Goal: Transaction & Acquisition: Purchase product/service

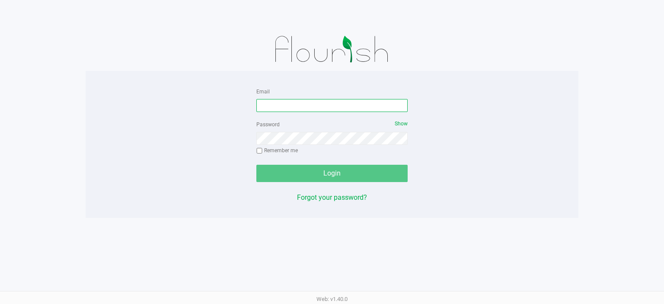
click at [304, 110] on input "Email" at bounding box center [331, 105] width 151 height 13
type input "[EMAIL_ADDRESS][DOMAIN_NAME]"
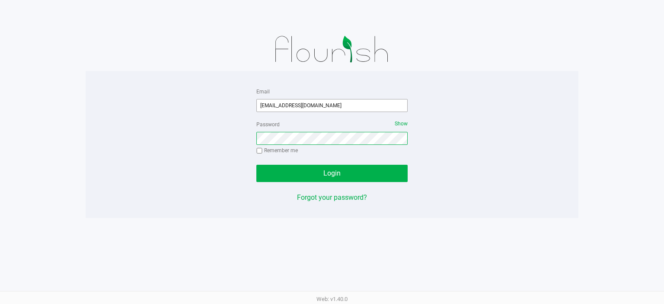
click at [256, 165] on button "Login" at bounding box center [331, 173] width 151 height 17
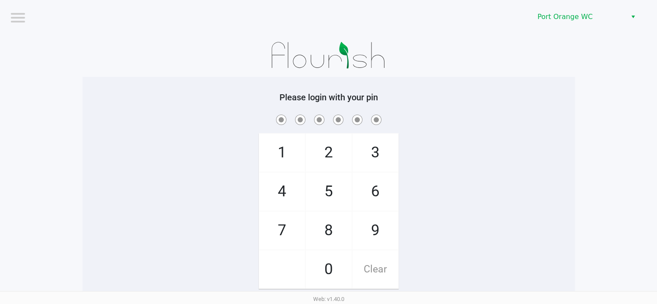
scroll to position [1, 0]
click at [233, 283] on div "1 4 7 2 5 8 0 3 6 9 Clear" at bounding box center [329, 200] width 493 height 176
checkbox input "true"
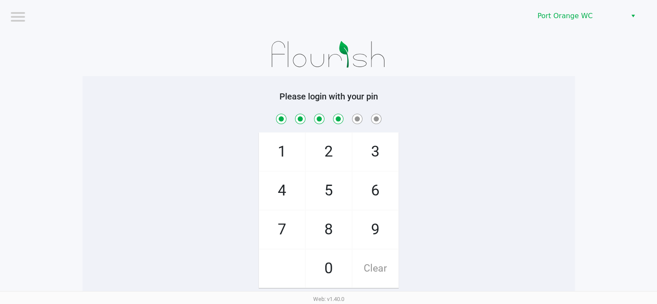
checkbox input "true"
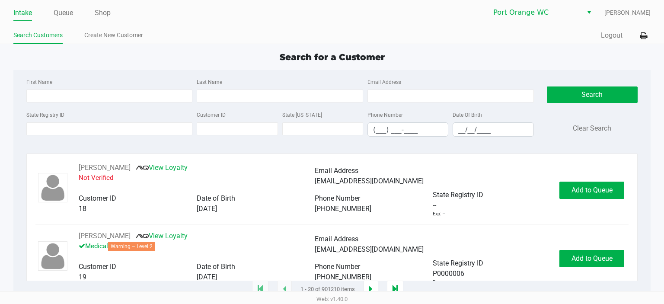
drag, startPoint x: 100, startPoint y: 139, endPoint x: 106, endPoint y: 115, distance: 25.1
click at [100, 138] on div "State Registry ID Customer ID State [US_STATE] Phone Number (___) ___-____ Date…" at bounding box center [280, 126] width 512 height 34
click at [106, 115] on div "State Registry ID" at bounding box center [109, 122] width 171 height 27
click at [104, 134] on input "State Registry ID" at bounding box center [109, 128] width 166 height 13
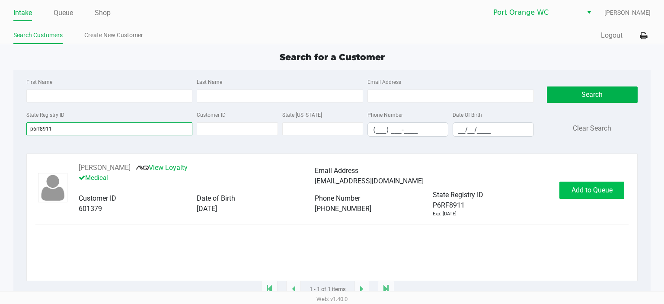
type input "p6rf8911"
click at [577, 193] on span "Add to Queue" at bounding box center [591, 190] width 41 height 8
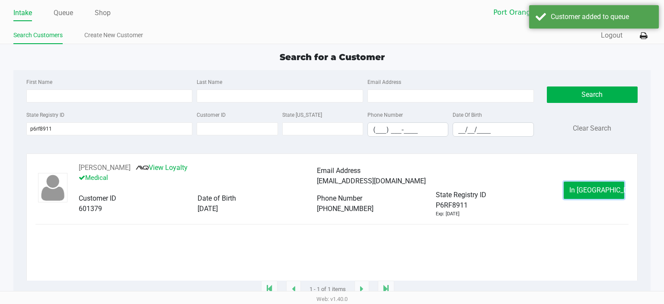
click at [567, 191] on button "In [GEOGRAPHIC_DATA]" at bounding box center [594, 189] width 60 height 17
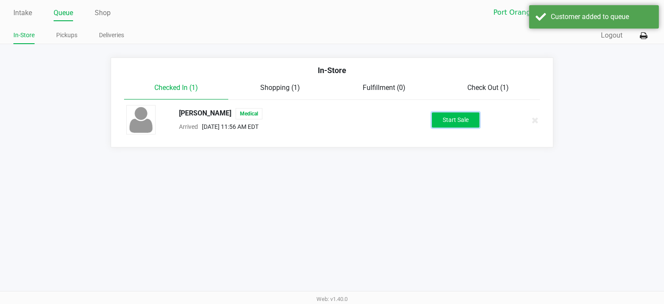
click at [436, 120] on button "Start Sale" at bounding box center [456, 119] width 48 height 15
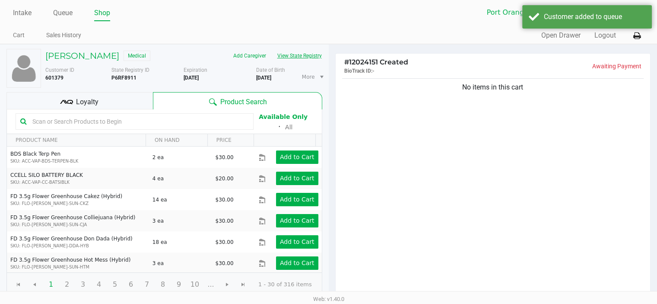
click at [316, 55] on button "View State Registry" at bounding box center [297, 56] width 51 height 14
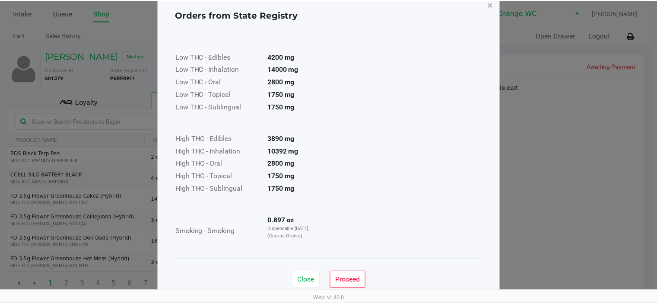
scroll to position [31, 0]
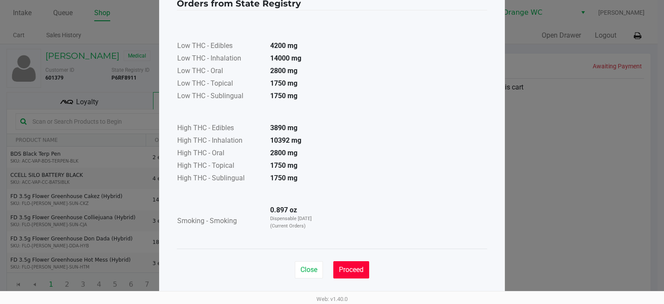
drag, startPoint x: 367, startPoint y: 268, endPoint x: 417, endPoint y: 196, distance: 87.3
click at [367, 268] on button "Proceed" at bounding box center [351, 269] width 36 height 17
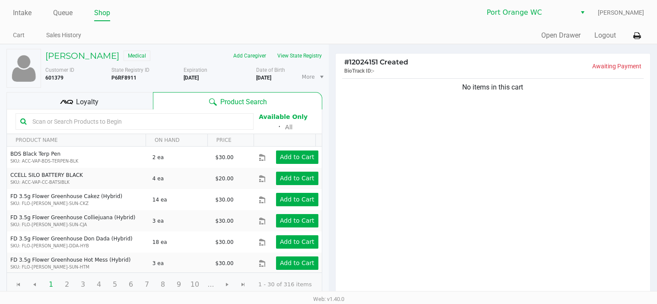
click at [468, 146] on div "No items in this cart" at bounding box center [493, 186] width 315 height 220
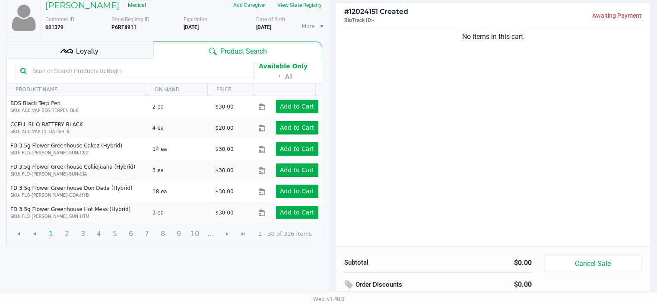
scroll to position [0, 0]
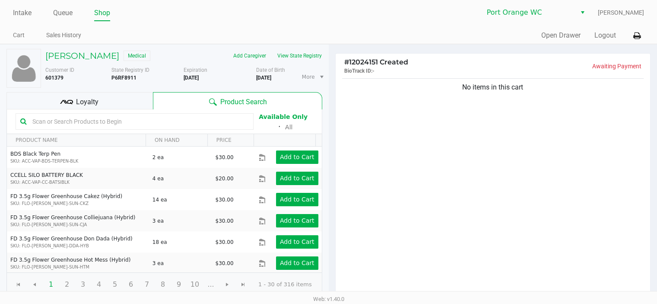
click at [93, 117] on input "text" at bounding box center [139, 121] width 220 height 13
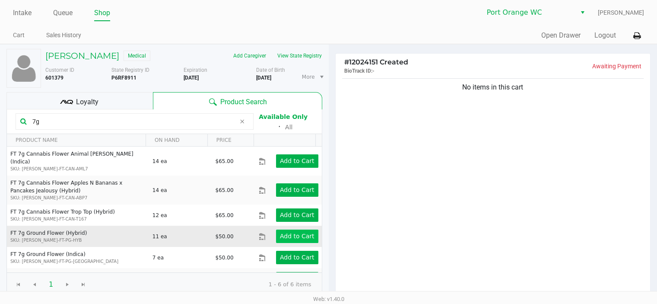
type input "7g"
click at [283, 232] on app-button-loader "Add to Cart" at bounding box center [297, 235] width 35 height 7
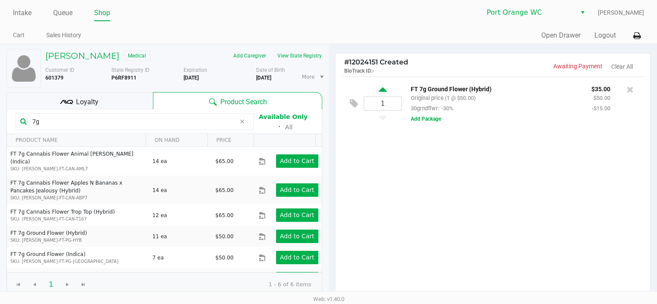
drag, startPoint x: 388, startPoint y: 93, endPoint x: 382, endPoint y: 89, distance: 7.2
click at [385, 94] on div "1" at bounding box center [383, 104] width 38 height 36
click at [381, 89] on icon at bounding box center [383, 91] width 8 height 11
type input "2"
click at [49, 115] on input "7g" at bounding box center [132, 121] width 207 height 13
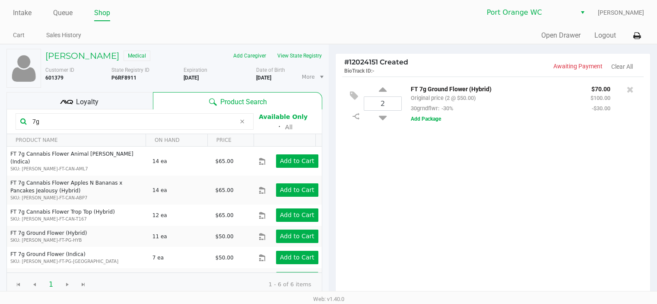
click at [50, 115] on input "7g" at bounding box center [132, 121] width 207 height 13
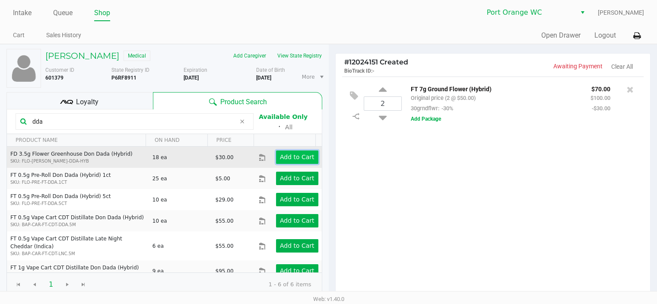
click at [294, 150] on button "Add to Cart" at bounding box center [297, 156] width 42 height 13
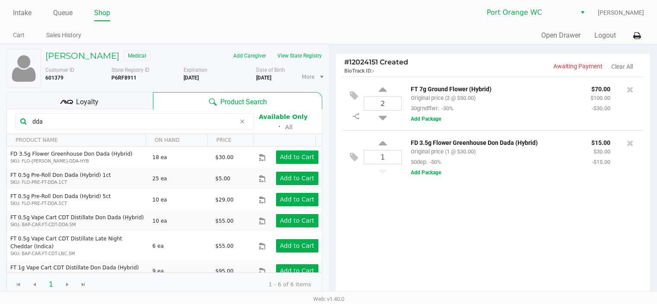
click at [131, 125] on input "dda" at bounding box center [132, 121] width 207 height 13
click at [131, 124] on input "dda" at bounding box center [132, 121] width 207 height 13
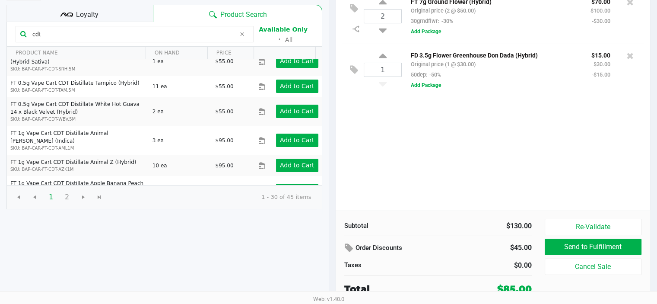
scroll to position [553, 0]
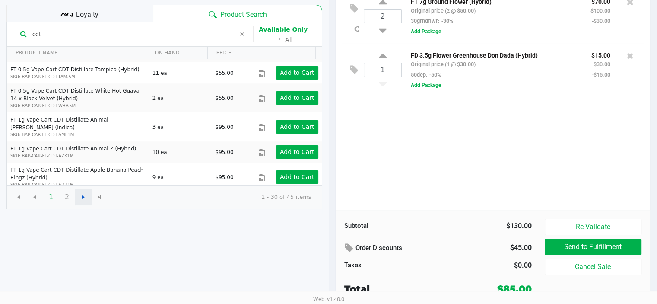
type input "cdt"
click at [85, 196] on span "Go to the next page" at bounding box center [83, 197] width 7 height 7
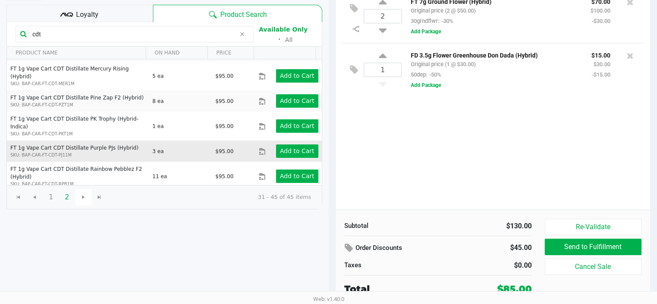
scroll to position [133, 0]
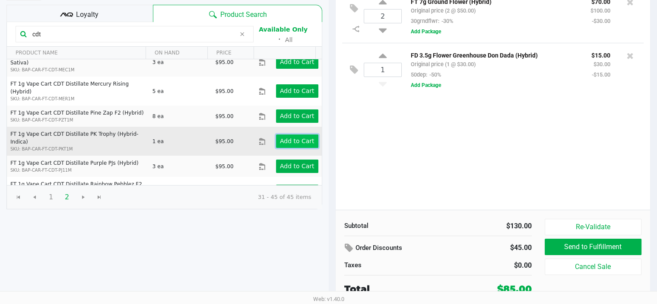
click at [301, 134] on button "Add to Cart" at bounding box center [297, 140] width 42 height 13
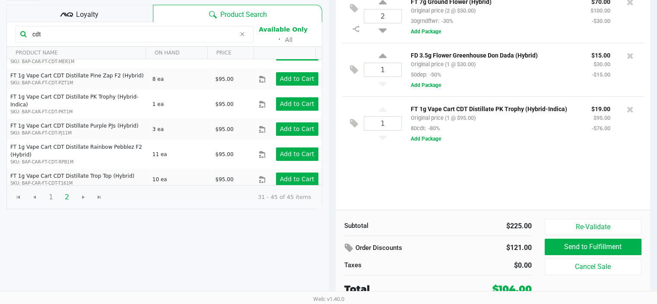
scroll to position [220, 0]
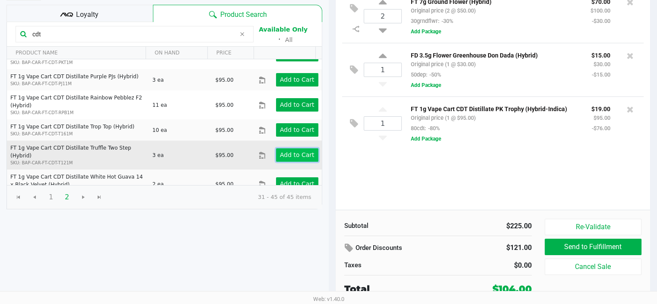
click at [276, 148] on button "Add to Cart" at bounding box center [297, 154] width 42 height 13
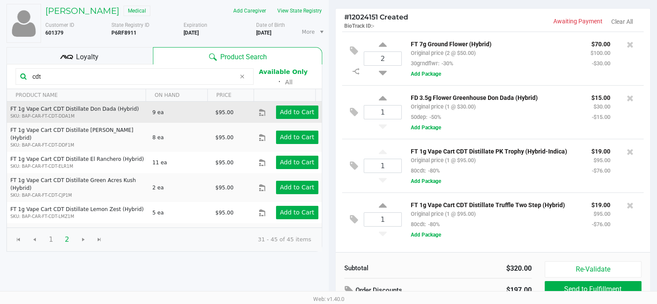
scroll to position [0, 0]
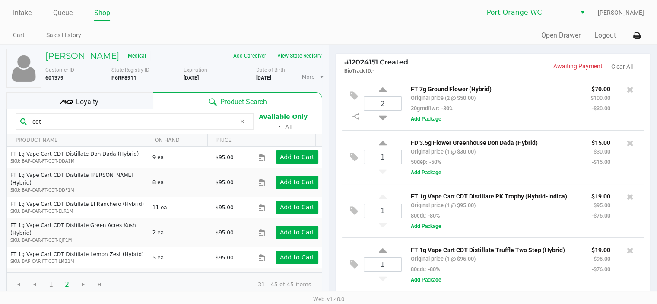
click at [81, 106] on span "Loyalty" at bounding box center [87, 102] width 22 height 10
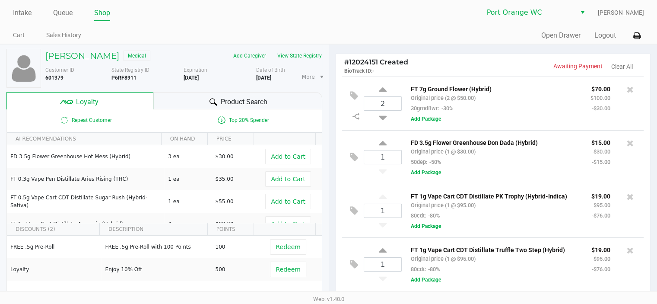
click at [219, 103] on div "Product Search" at bounding box center [237, 100] width 169 height 17
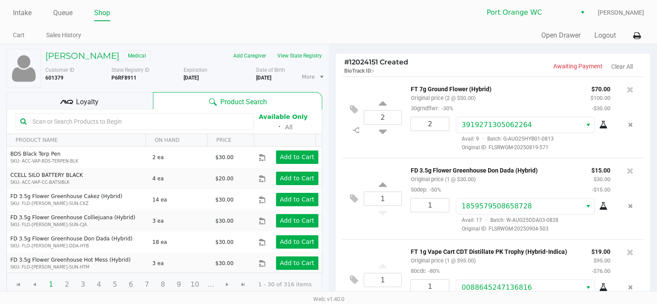
click at [76, 120] on input "text" at bounding box center [139, 121] width 220 height 13
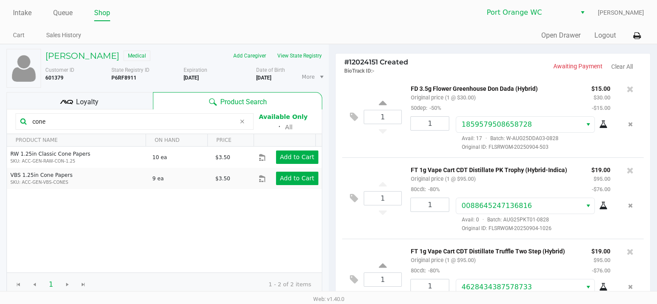
scroll to position [86, 0]
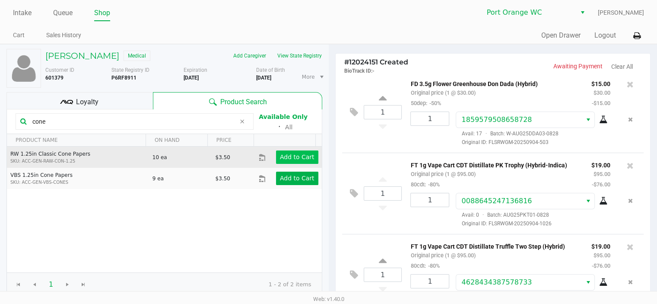
type input "cone"
click at [286, 158] on button "Add to Cart" at bounding box center [297, 156] width 42 height 13
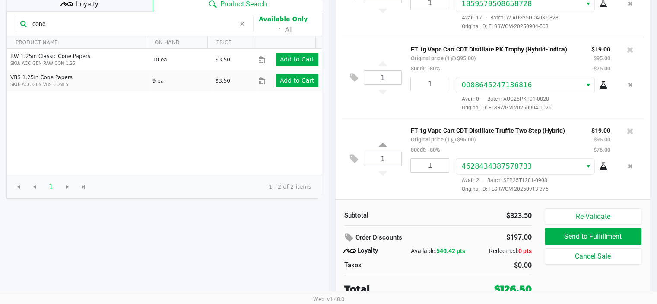
scroll to position [155, 0]
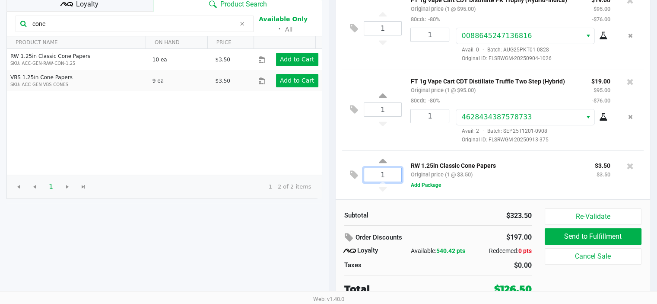
click at [388, 175] on input "1" at bounding box center [383, 174] width 38 height 13
type input "3"
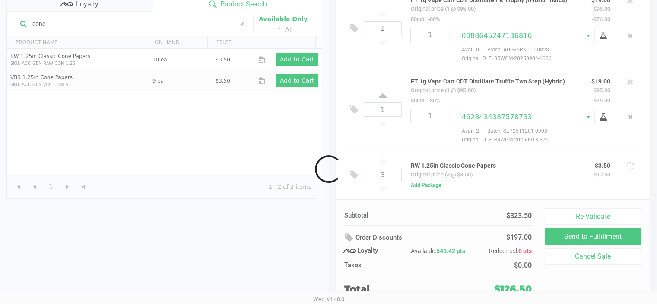
click at [340, 172] on div "Loading [PERSON_NAME] Medical Add Caregiver View State Registry Customer ID 601…" at bounding box center [328, 125] width 657 height 359
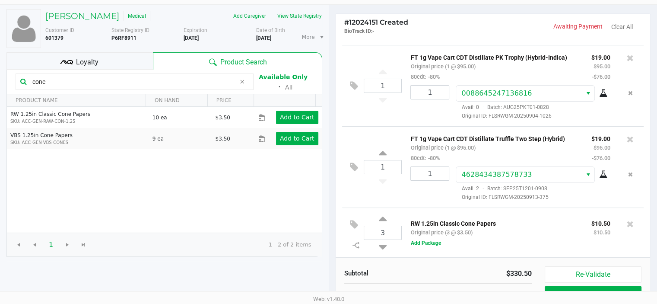
scroll to position [0, 0]
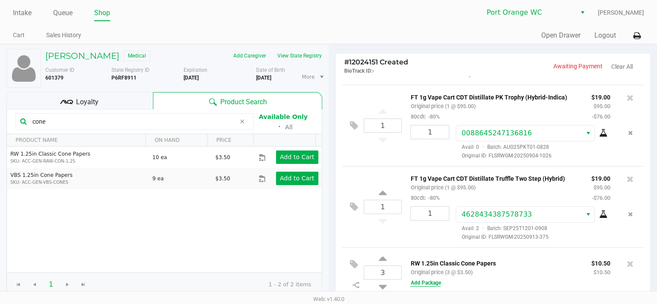
click at [439, 279] on button "Add Package" at bounding box center [426, 283] width 30 height 8
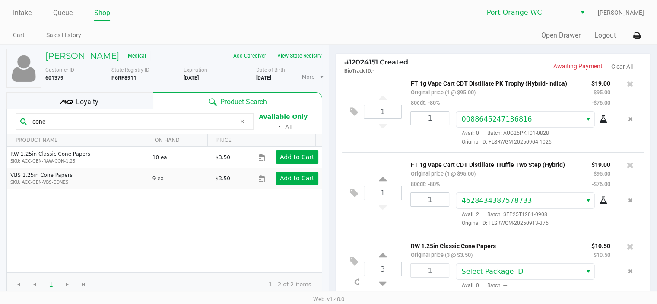
scroll to position [175, 0]
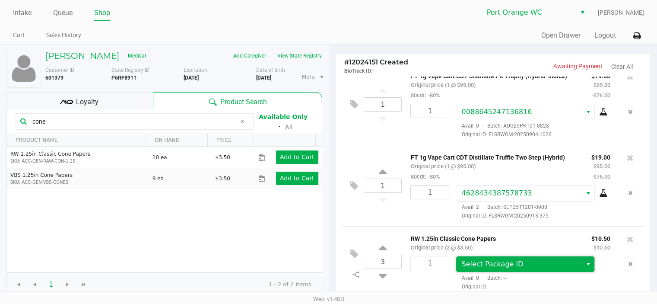
click at [496, 258] on span "Select Package ID" at bounding box center [519, 264] width 126 height 16
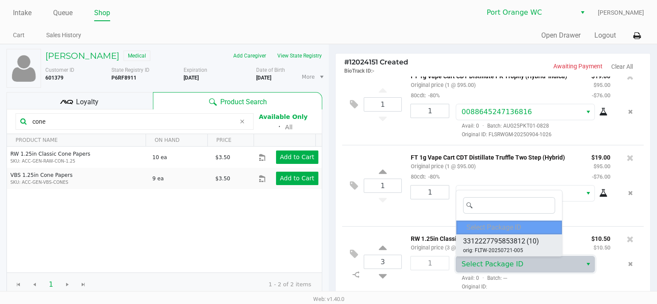
click at [500, 246] on span "orig: FLTW-20250721-005" at bounding box center [493, 250] width 60 height 8
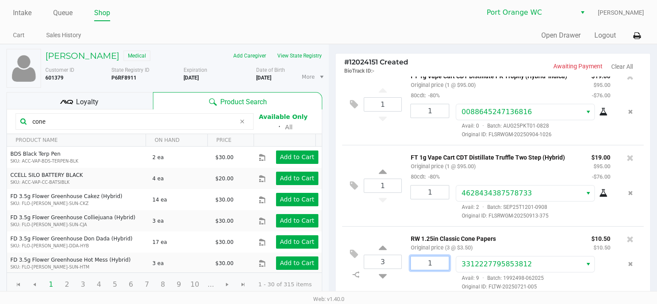
click at [431, 267] on input "1" at bounding box center [430, 262] width 38 height 13
type input "3"
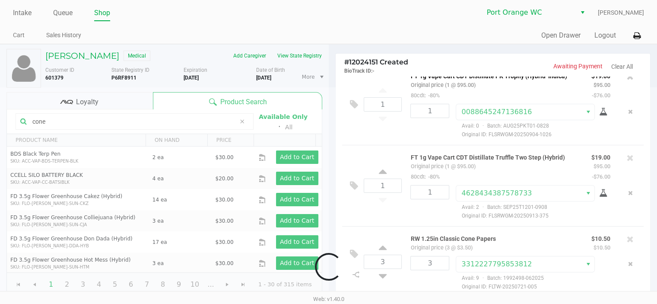
click at [424, 280] on div "Loading [PERSON_NAME] Medical Add Caregiver View State Registry Customer ID 601…" at bounding box center [328, 223] width 657 height 359
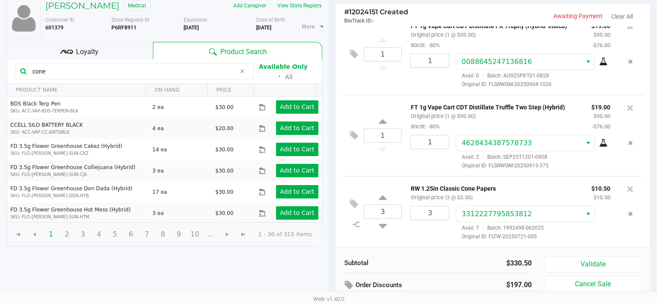
scroll to position [98, 0]
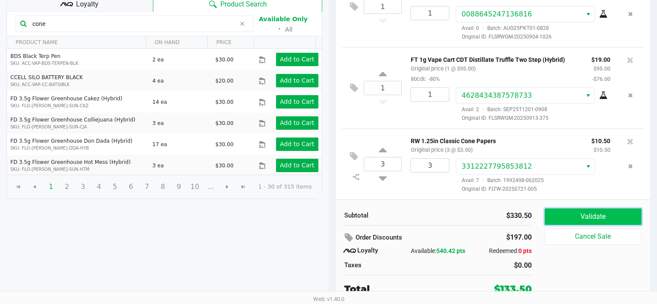
click at [591, 211] on button "Validate" at bounding box center [593, 216] width 97 height 16
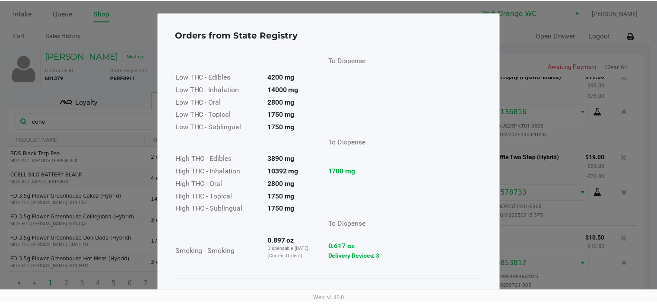
scroll to position [40, 0]
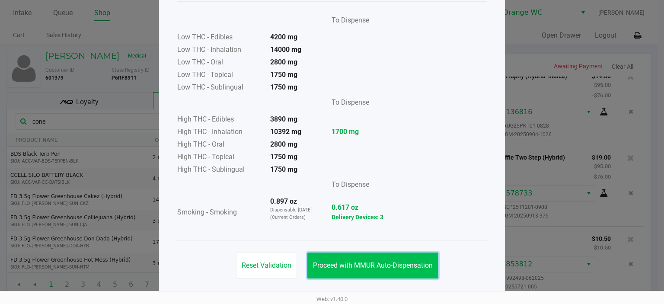
click at [361, 254] on button "Proceed with MMUR Auto-Dispensation" at bounding box center [372, 265] width 131 height 26
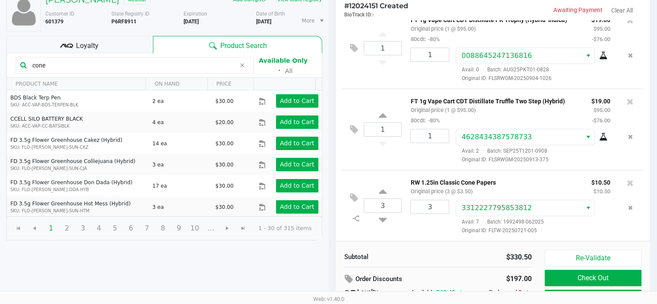
scroll to position [98, 0]
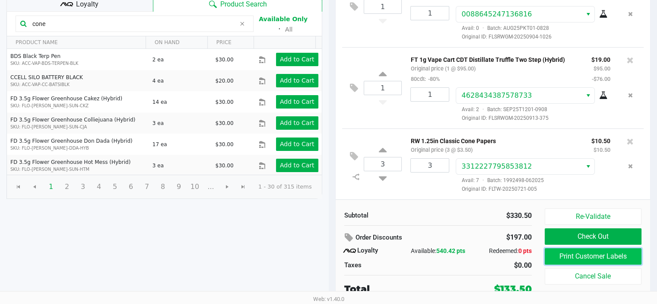
click at [549, 254] on button "Print Customer Labels" at bounding box center [593, 256] width 97 height 16
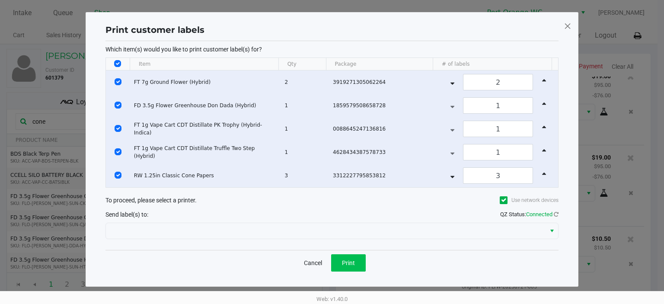
click at [356, 262] on button "Print" at bounding box center [348, 262] width 35 height 17
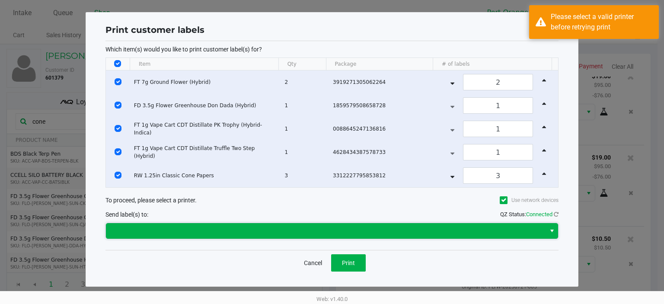
click at [175, 232] on span at bounding box center [325, 231] width 429 height 10
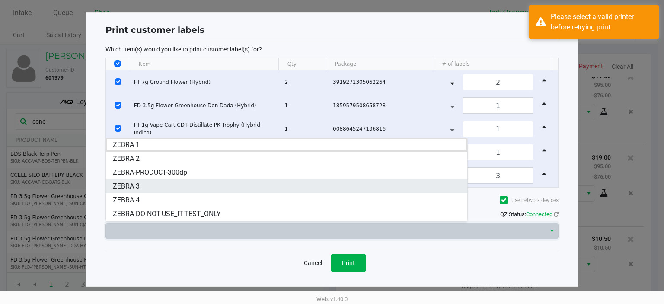
click at [135, 187] on span "ZEBRA 3" at bounding box center [126, 186] width 27 height 10
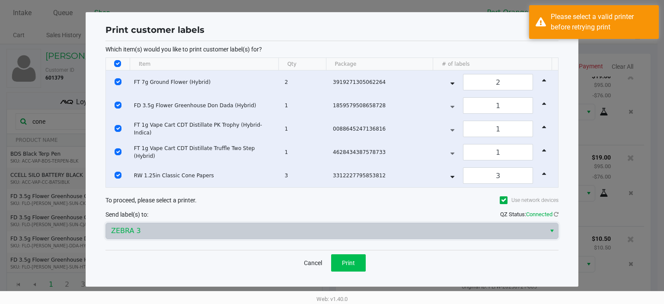
click at [350, 261] on span "Print" at bounding box center [348, 262] width 13 height 7
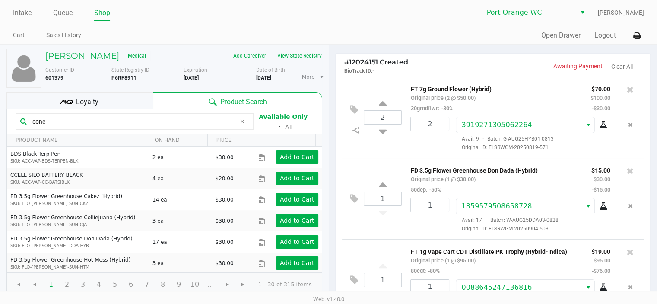
click at [137, 95] on div "Loyalty" at bounding box center [79, 100] width 146 height 17
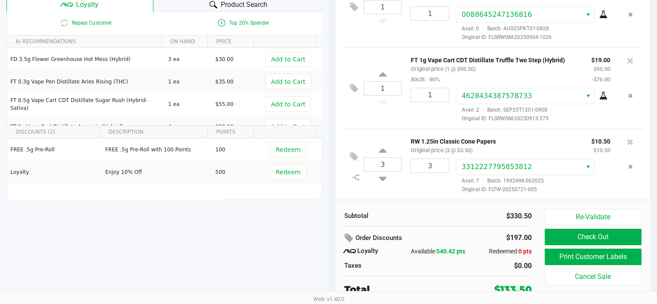
scroll to position [98, 0]
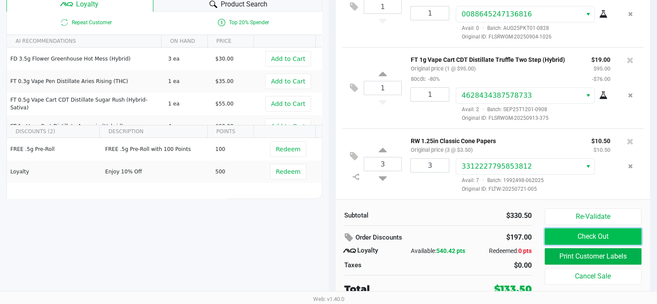
click at [584, 237] on button "Check Out" at bounding box center [593, 236] width 97 height 16
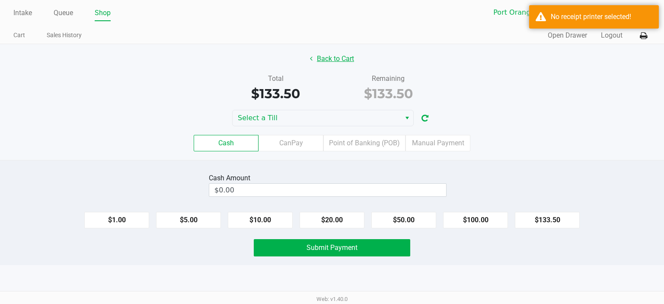
click at [318, 59] on button "Back to Cart" at bounding box center [331, 59] width 55 height 16
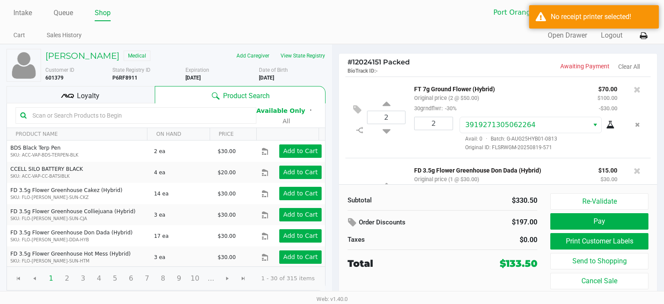
click at [93, 98] on span "Loyalty" at bounding box center [88, 96] width 22 height 10
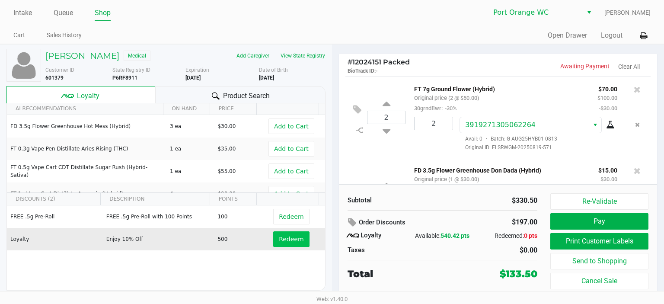
scroll to position [43, 0]
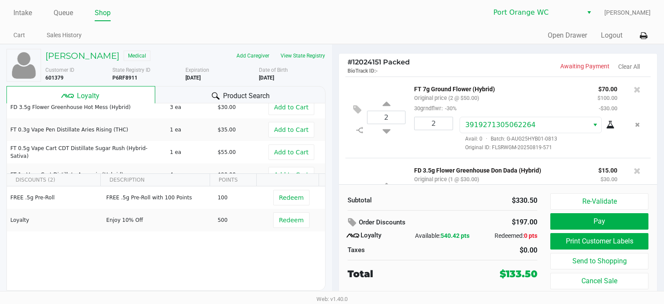
click at [530, 217] on div "$197.00" at bounding box center [510, 222] width 54 height 15
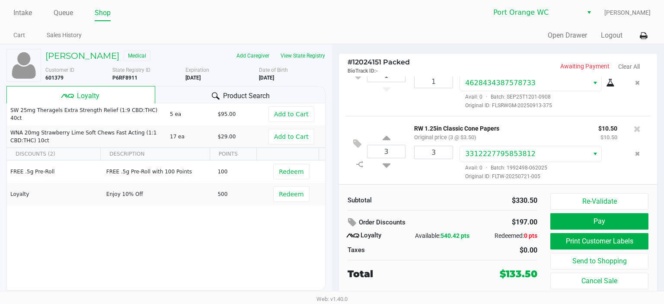
scroll to position [289, 0]
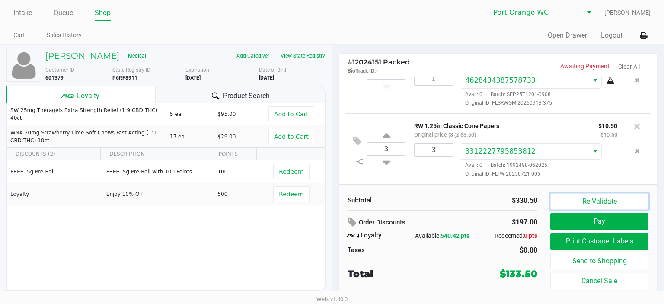
click at [578, 208] on button "Re-Validate" at bounding box center [599, 201] width 98 height 16
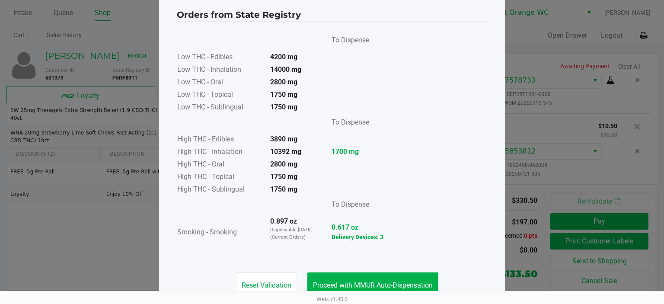
scroll to position [40, 0]
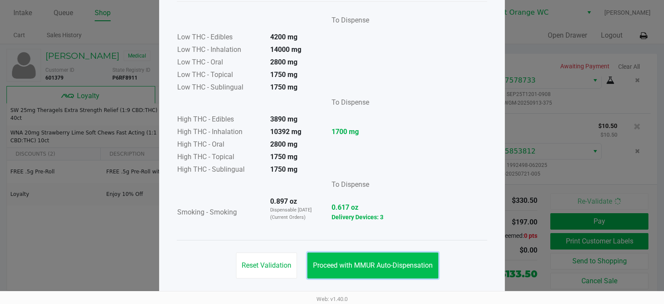
click at [383, 274] on button "Proceed with MMUR Auto-Dispensation" at bounding box center [372, 265] width 131 height 26
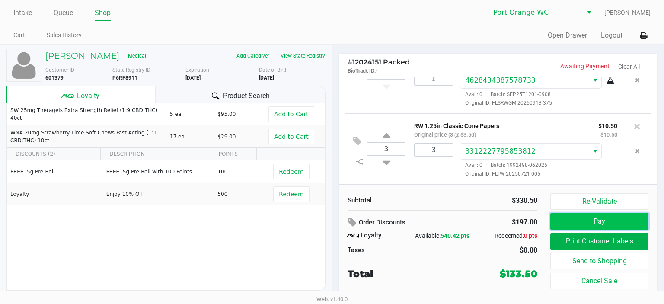
click at [593, 219] on button "Pay" at bounding box center [599, 221] width 98 height 16
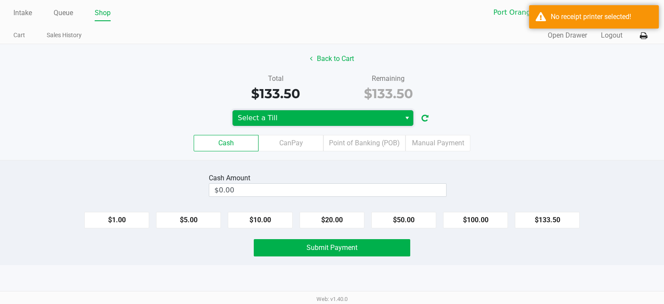
click at [346, 123] on span "Select a Till" at bounding box center [316, 118] width 168 height 16
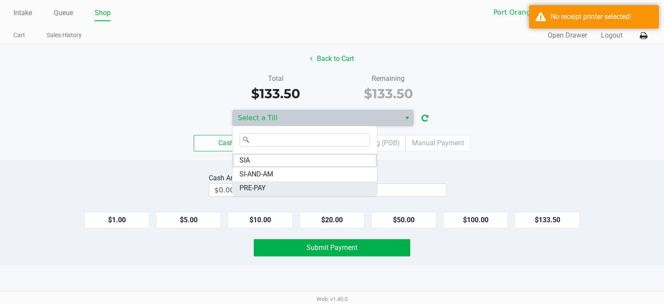
click at [276, 186] on li "PRE-PAY" at bounding box center [304, 188] width 144 height 14
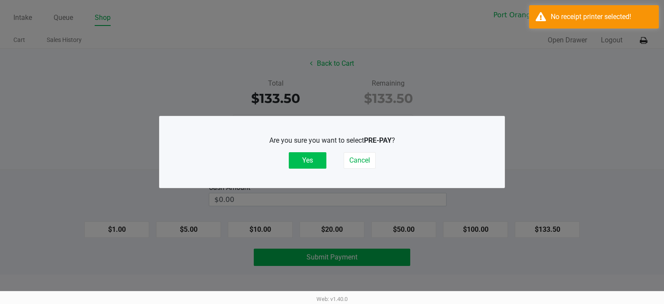
click at [302, 153] on button "Yes" at bounding box center [308, 160] width 38 height 16
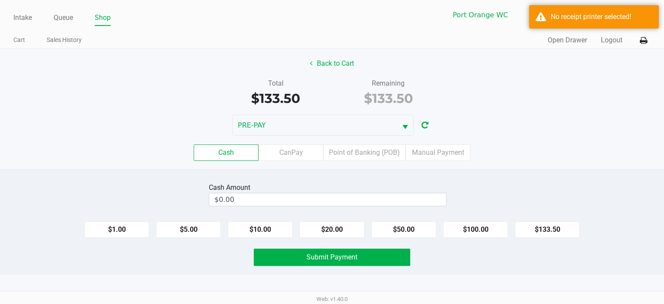
click at [351, 143] on div "Cash CanPay Point of Banking (POB) Manual Payment" at bounding box center [332, 153] width 677 height 34
click at [356, 155] on label "Point of Banking (POB)" at bounding box center [364, 152] width 82 height 16
click at [0, 0] on 7 "Point of Banking (POB)" at bounding box center [0, 0] width 0 height 0
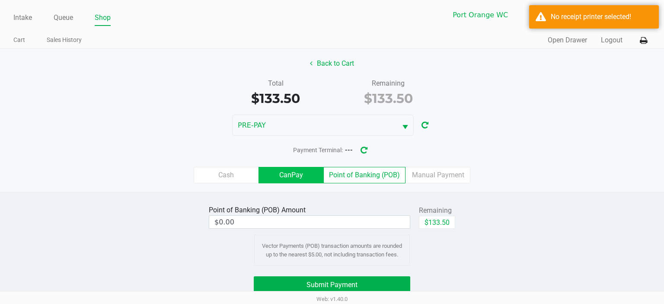
click at [316, 174] on label "CanPay" at bounding box center [290, 175] width 65 height 16
click at [0, 0] on 2 "CanPay" at bounding box center [0, 0] width 0 height 0
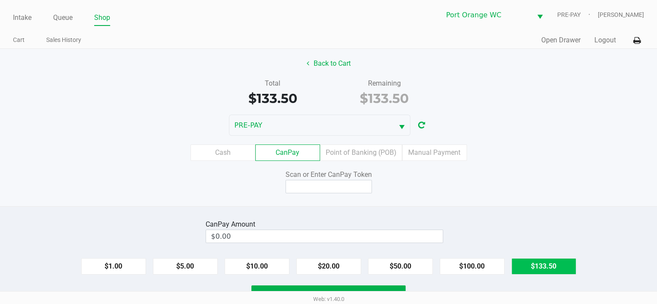
click at [533, 261] on button "$133.50" at bounding box center [544, 266] width 65 height 16
type input "$133.50"
click at [338, 67] on button "Back to Cart" at bounding box center [328, 63] width 55 height 16
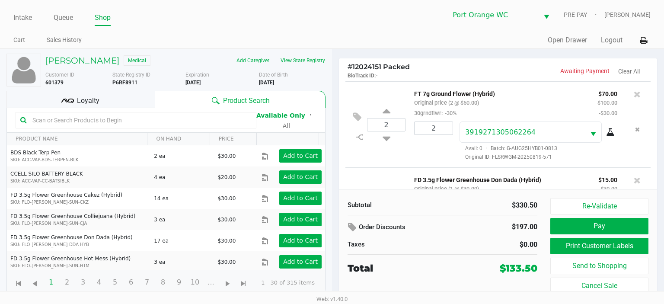
click at [95, 102] on span "Loyalty" at bounding box center [88, 101] width 22 height 10
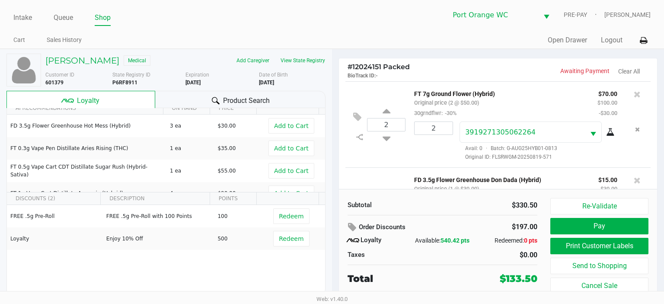
scroll to position [43, 0]
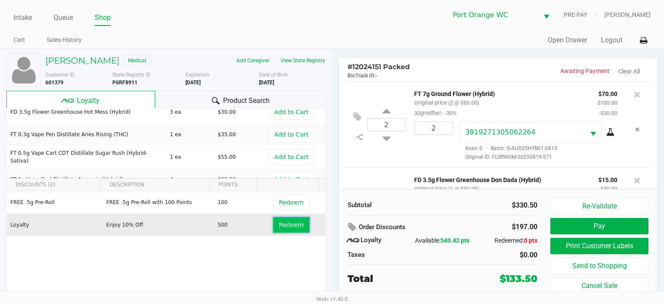
click at [279, 226] on span "Redeem" at bounding box center [291, 224] width 25 height 7
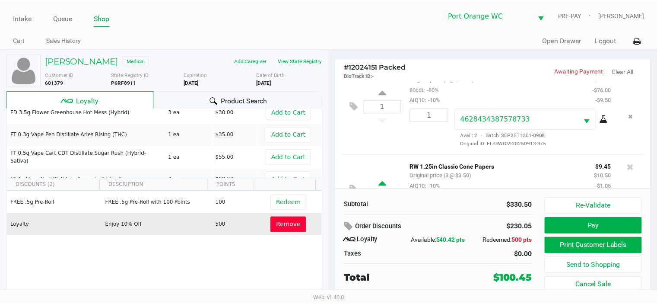
scroll to position [364, 0]
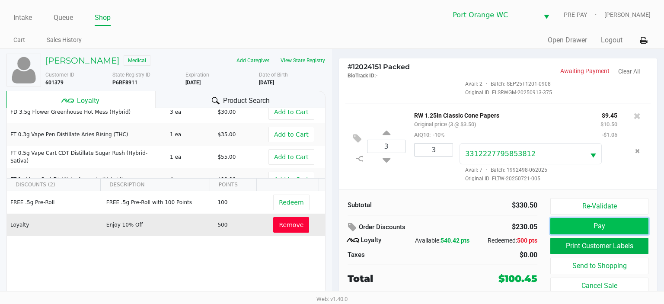
click at [570, 219] on button "Pay" at bounding box center [599, 226] width 98 height 16
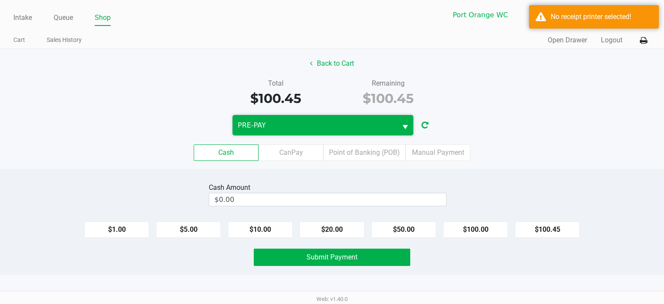
click at [295, 124] on span "PRE-PAY" at bounding box center [315, 125] width 154 height 10
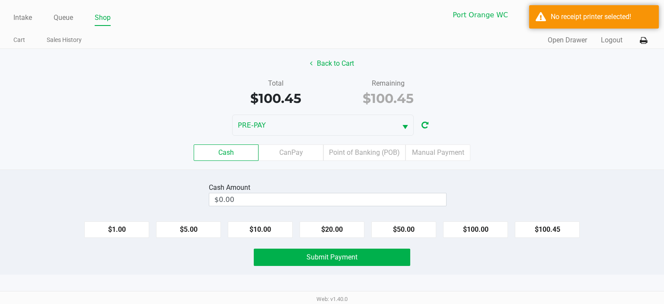
click at [86, 107] on div "Total $100.45 Remaining $100.45" at bounding box center [332, 93] width 677 height 30
click at [294, 155] on label "CanPay" at bounding box center [290, 152] width 65 height 16
click at [0, 0] on 2 "CanPay" at bounding box center [0, 0] width 0 height 0
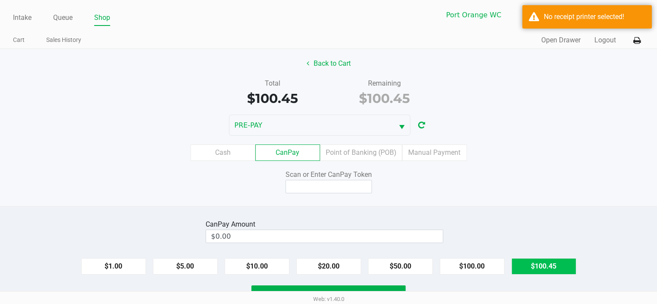
drag, startPoint x: 539, startPoint y: 269, endPoint x: 525, endPoint y: 261, distance: 15.9
click at [539, 269] on button "$100.45" at bounding box center [544, 266] width 65 height 16
type input "$100.45"
click at [326, 193] on div "Back to Cart Total $100.45 Remaining $100.45 PRE-PAY Cash CanPay Point of Banki…" at bounding box center [328, 127] width 657 height 157
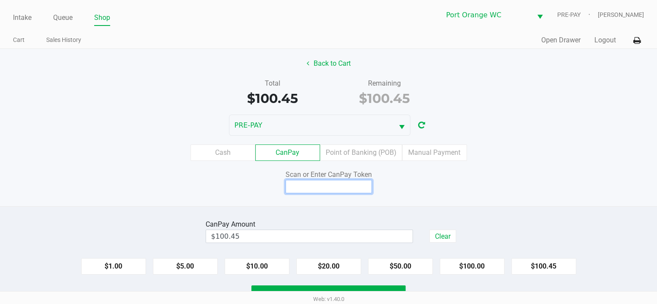
click at [323, 185] on input at bounding box center [329, 186] width 86 height 13
type input "X1886833Q"
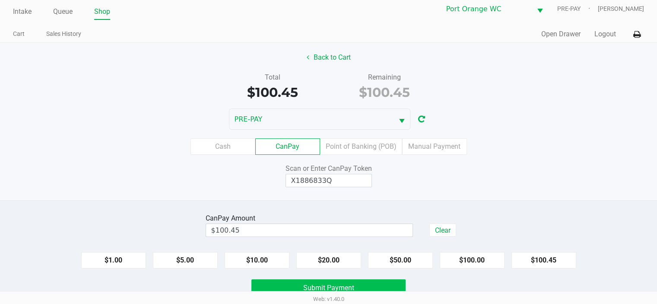
click at [329, 284] on span "Submit Payment" at bounding box center [328, 287] width 51 height 8
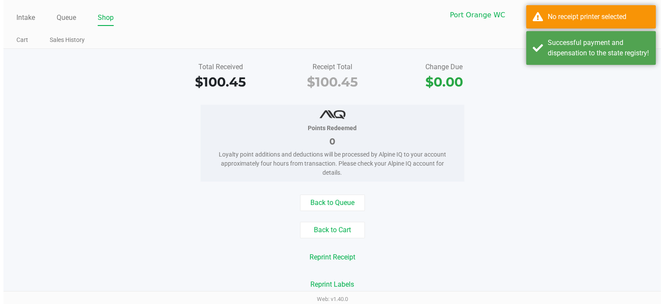
scroll to position [0, 0]
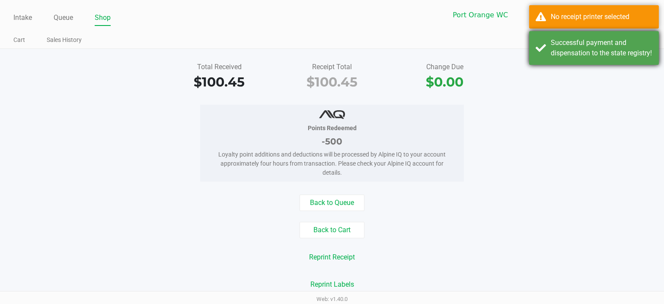
click at [605, 58] on div "Successful payment and dispensation to the state registry!" at bounding box center [602, 48] width 102 height 21
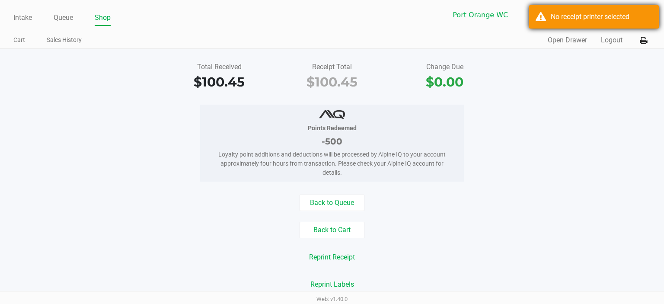
drag, startPoint x: 589, startPoint y: 15, endPoint x: 646, endPoint y: 28, distance: 58.5
click at [589, 15] on div "No receipt printer selected" at bounding box center [602, 17] width 102 height 10
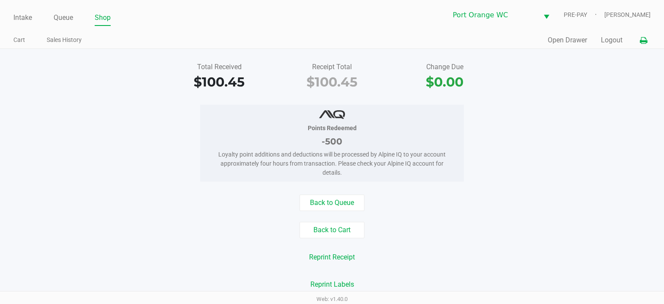
click at [644, 39] on icon at bounding box center [643, 41] width 7 height 6
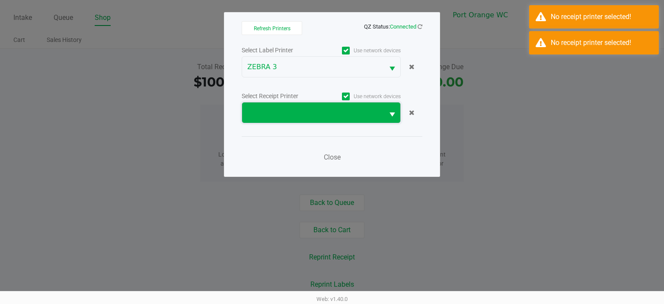
click at [274, 110] on span at bounding box center [312, 113] width 131 height 10
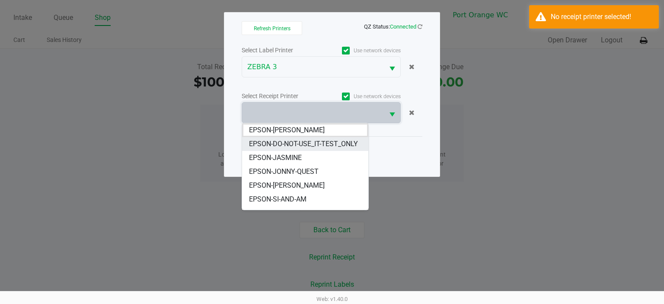
scroll to position [21, 0]
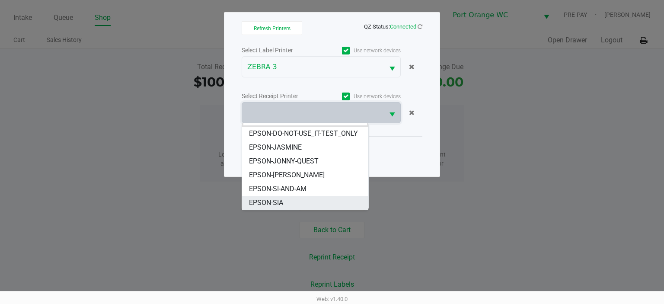
click at [289, 205] on li "EPSON-SIA" at bounding box center [305, 203] width 126 height 14
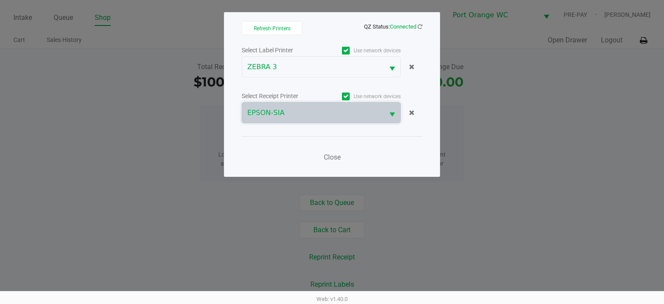
click at [352, 101] on div "Use network devices" at bounding box center [361, 96] width 80 height 12
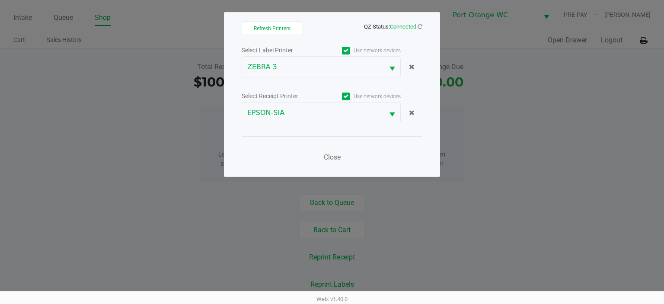
click at [301, 126] on div "Select Label Printer Use network devices ZEBRA 3 Select Receipt Printer Use net…" at bounding box center [332, 106] width 181 height 123
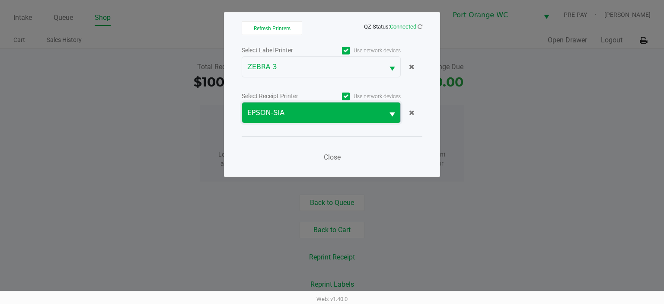
click at [294, 115] on span "EPSON-SIA" at bounding box center [312, 113] width 131 height 10
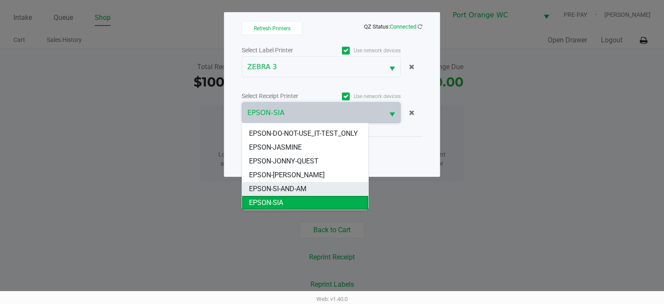
click at [258, 193] on span "EPSON-SI-AND-AM" at bounding box center [277, 189] width 57 height 10
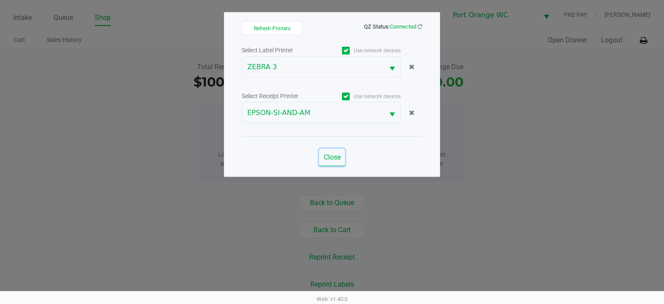
drag, startPoint x: 330, startPoint y: 160, endPoint x: 345, endPoint y: 136, distance: 29.1
click at [331, 160] on span "Close" at bounding box center [332, 157] width 17 height 8
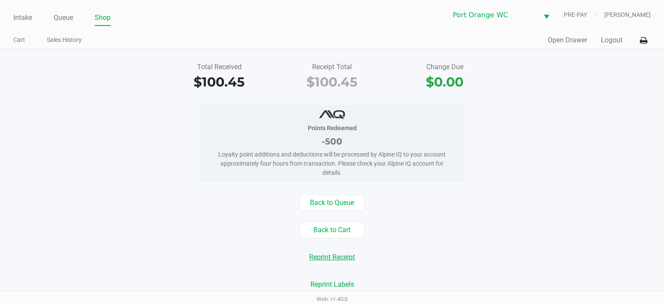
click at [335, 256] on button "Reprint Receipt" at bounding box center [331, 257] width 57 height 16
click at [59, 16] on link "Queue" at bounding box center [63, 18] width 19 height 12
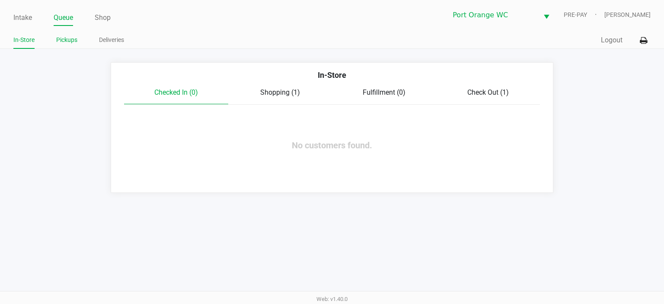
click at [59, 45] on link "Pickups" at bounding box center [66, 40] width 21 height 11
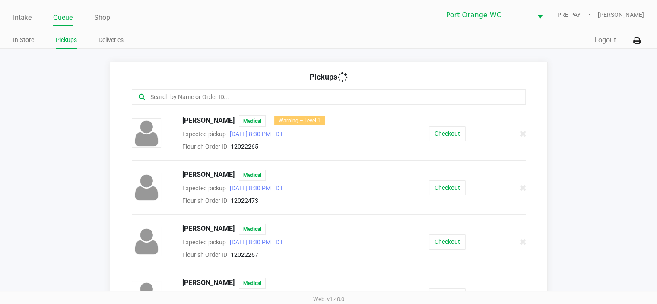
click at [65, 13] on link "Queue" at bounding box center [62, 18] width 19 height 12
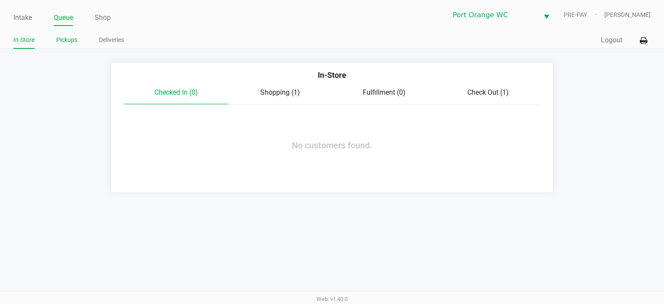
click at [61, 43] on link "Pickups" at bounding box center [66, 40] width 21 height 11
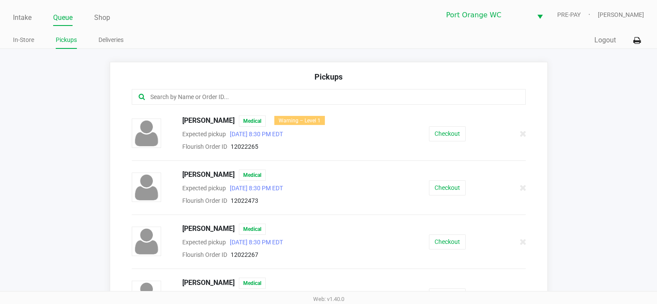
click at [22, 21] on link "Intake" at bounding box center [22, 18] width 19 height 12
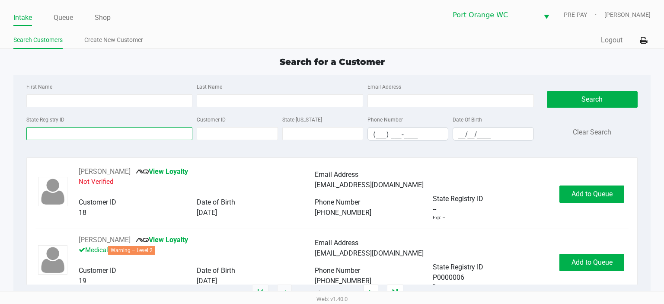
click at [66, 133] on input "State Registry ID" at bounding box center [109, 133] width 166 height 13
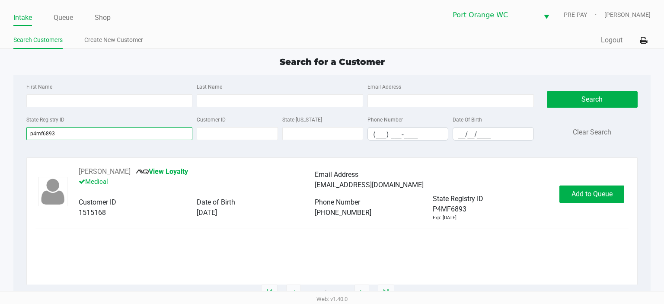
type input "p4mf6893"
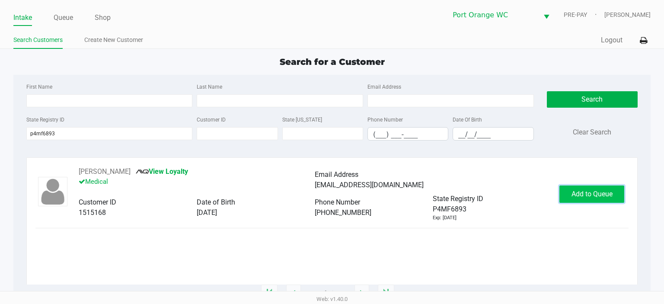
click at [589, 195] on span "Add to Queue" at bounding box center [591, 194] width 41 height 8
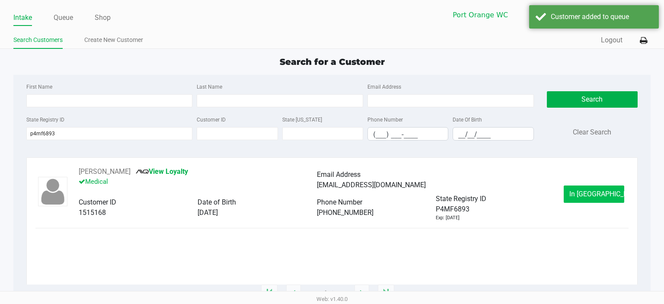
click at [581, 193] on span "In [GEOGRAPHIC_DATA]" at bounding box center [605, 194] width 73 height 8
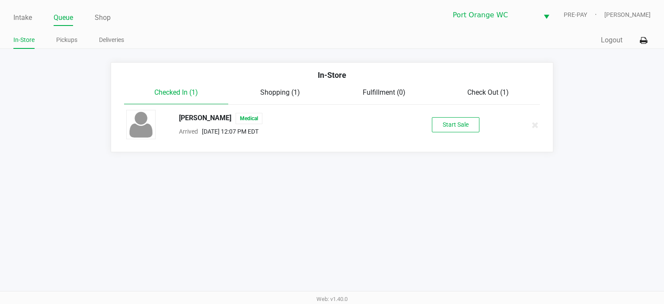
click at [451, 123] on button "Start Sale" at bounding box center [456, 124] width 48 height 15
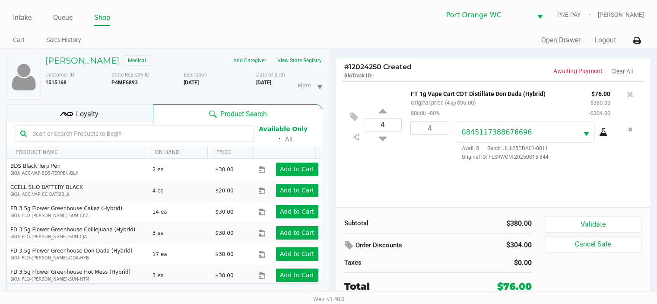
click at [92, 109] on span "Loyalty" at bounding box center [87, 114] width 22 height 10
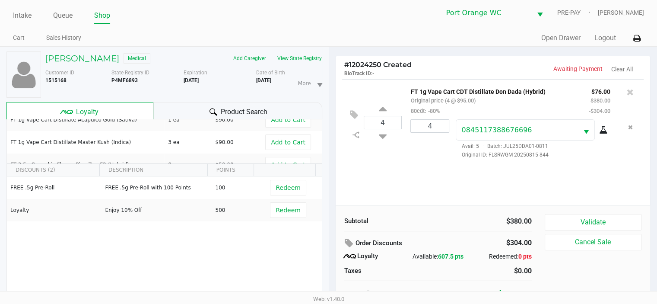
scroll to position [9, 0]
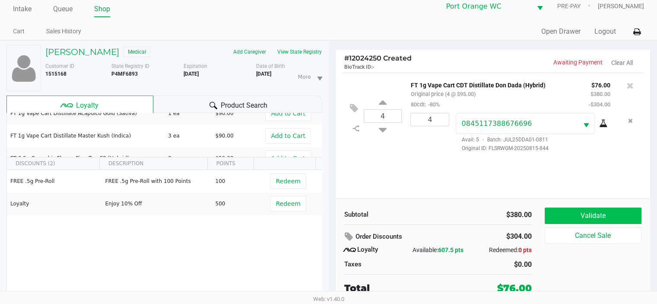
click at [595, 214] on button "Validate" at bounding box center [593, 215] width 97 height 16
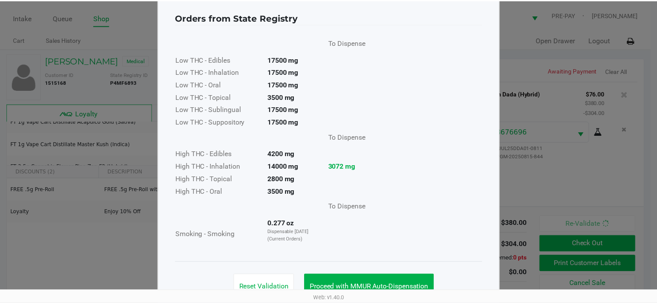
scroll to position [40, 0]
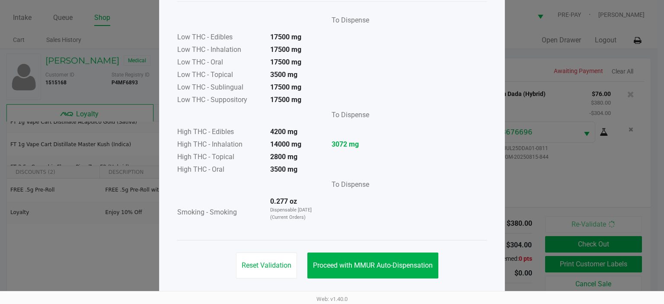
click at [374, 264] on span "Proceed with MMUR Auto-Dispensation" at bounding box center [373, 265] width 120 height 8
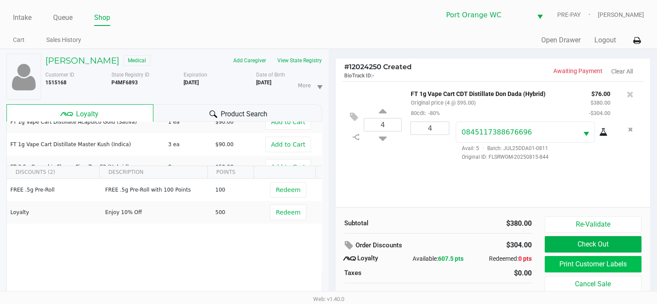
click at [593, 264] on button "Print Customer Labels" at bounding box center [593, 264] width 97 height 16
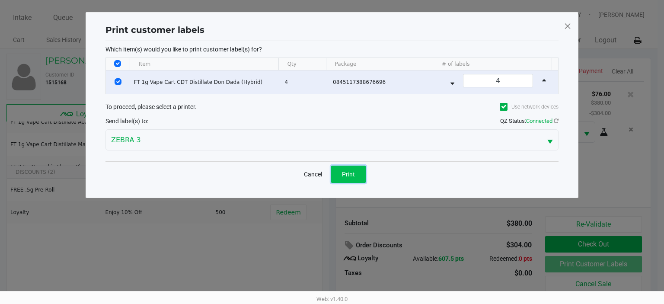
click at [353, 175] on span "Print" at bounding box center [348, 174] width 13 height 7
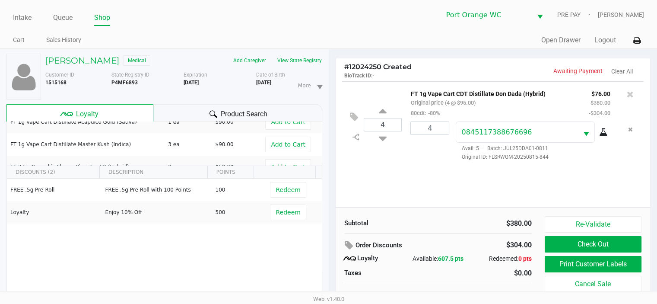
scroll to position [9, 0]
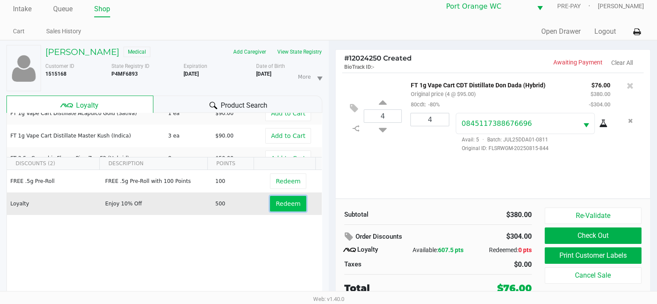
click at [277, 203] on span "Redeem" at bounding box center [288, 203] width 25 height 7
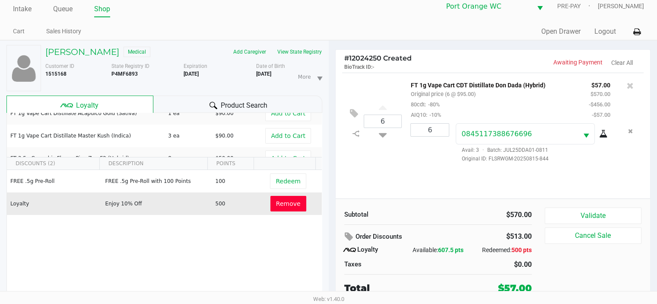
click at [591, 214] on button "Validate" at bounding box center [593, 215] width 97 height 16
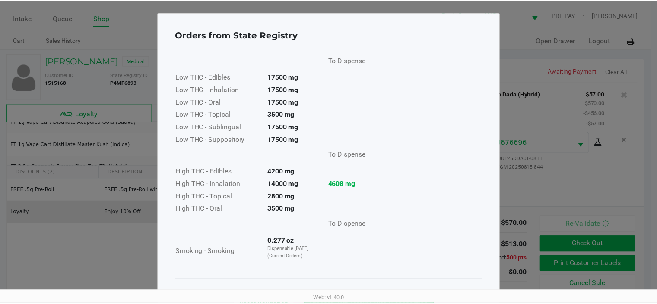
scroll to position [40, 0]
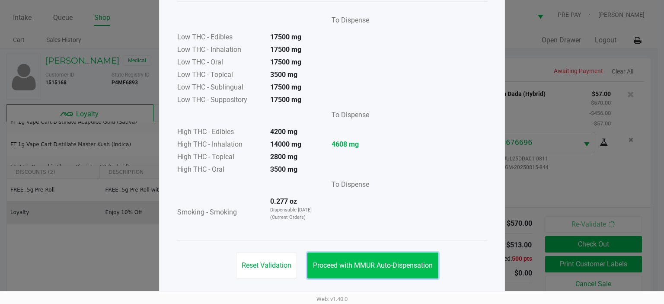
click at [376, 267] on span "Proceed with MMUR Auto-Dispensation" at bounding box center [373, 265] width 120 height 8
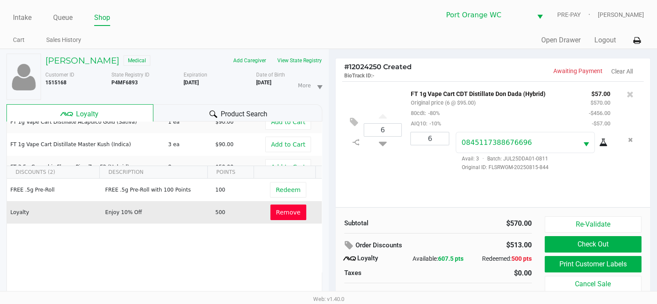
scroll to position [9, 0]
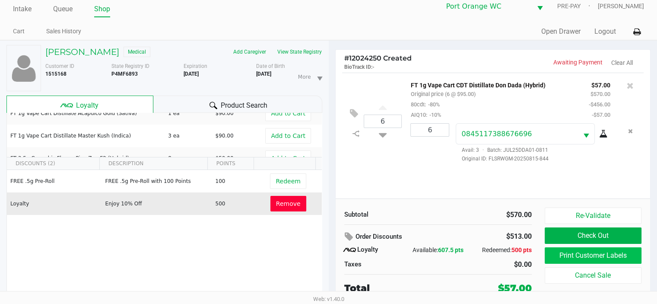
click at [589, 254] on button "Print Customer Labels" at bounding box center [593, 255] width 97 height 16
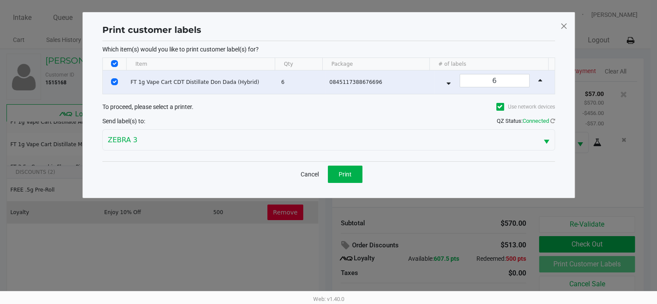
scroll to position [0, 0]
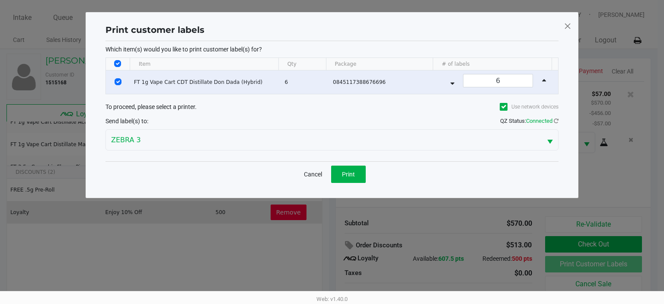
click at [115, 60] on input "Select All Rows" at bounding box center [117, 63] width 7 height 7
checkbox input "false"
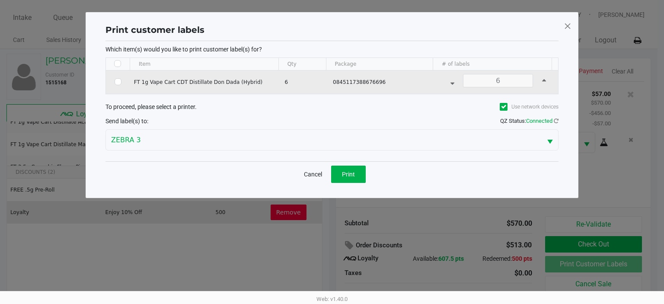
click at [499, 77] on div "6" at bounding box center [497, 82] width 113 height 16
click at [493, 78] on div "6" at bounding box center [497, 82] width 113 height 16
click at [445, 78] on div "6" at bounding box center [497, 82] width 113 height 16
click at [447, 83] on div "6" at bounding box center [497, 82] width 113 height 16
click at [446, 83] on div "6" at bounding box center [497, 82] width 113 height 16
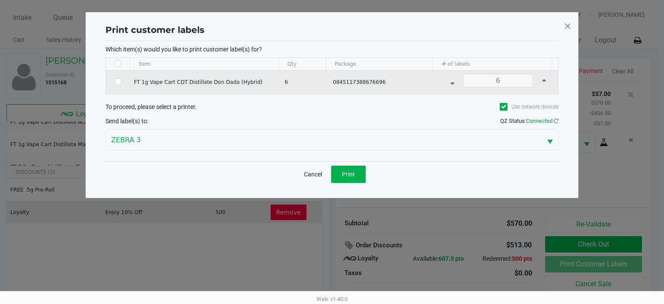
click at [445, 84] on div "6" at bounding box center [497, 82] width 113 height 16
click at [537, 81] on div "6" at bounding box center [497, 82] width 113 height 16
click at [536, 83] on div "6" at bounding box center [497, 82] width 113 height 16
click at [117, 81] on input "Select Row" at bounding box center [118, 81] width 7 height 7
checkbox input "true"
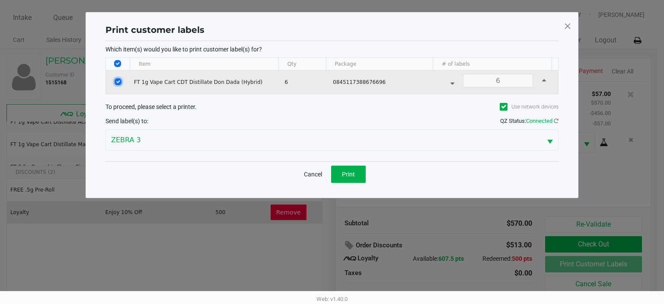
checkbox input "true"
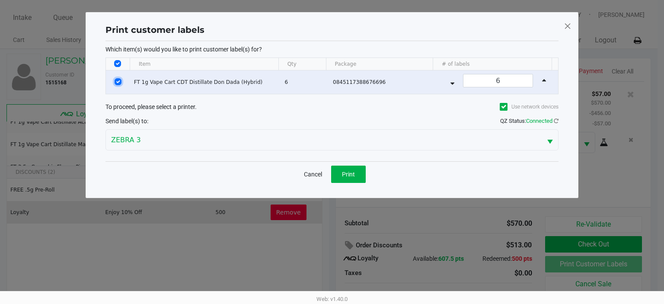
click at [344, 175] on span "Print" at bounding box center [348, 174] width 13 height 7
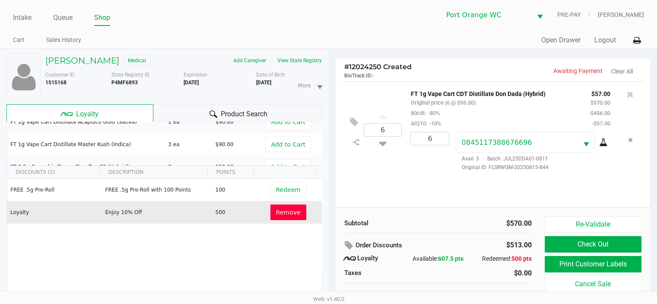
click at [598, 240] on button "Check Out" at bounding box center [593, 244] width 97 height 16
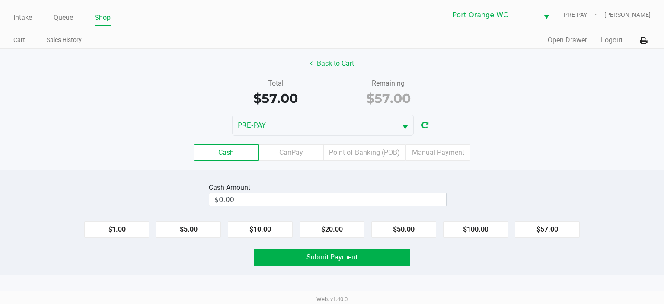
click at [366, 150] on label "Point of Banking (POB)" at bounding box center [364, 152] width 82 height 16
click at [0, 0] on 7 "Point of Banking (POB)" at bounding box center [0, 0] width 0 height 0
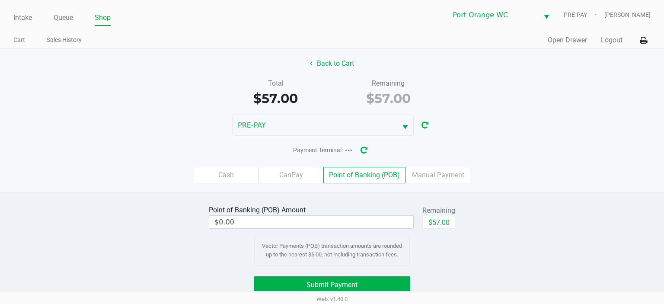
click at [442, 221] on button "$57.00" at bounding box center [438, 222] width 33 height 13
type input "$57.00"
click at [344, 283] on span "Submit Payment" at bounding box center [331, 284] width 51 height 8
click at [406, 127] on span "Select" at bounding box center [405, 127] width 11 height 11
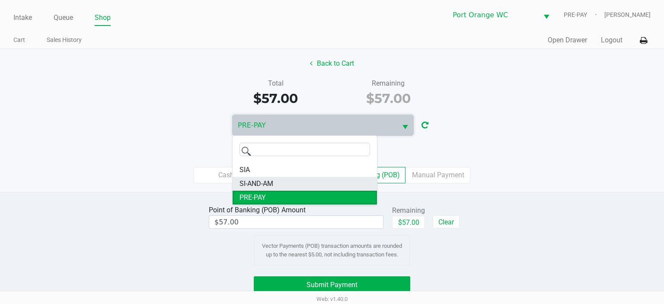
click at [279, 185] on li "SI-AND-AM" at bounding box center [304, 184] width 144 height 14
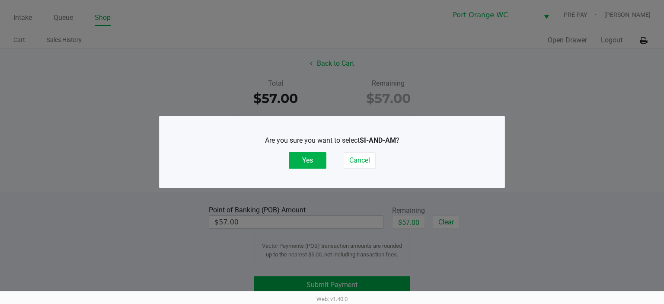
click at [309, 160] on button "Yes" at bounding box center [308, 160] width 38 height 16
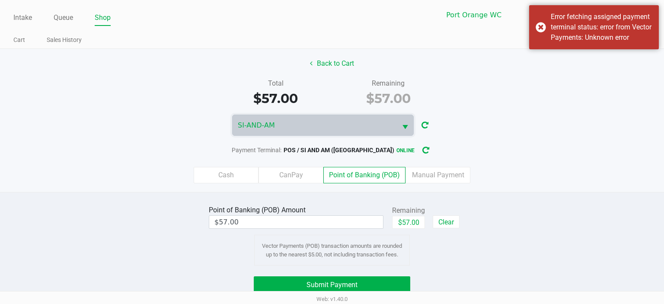
click at [543, 35] on div "Error fetching assigned payment terminal status: error from Vector Payments: Un…" at bounding box center [594, 27] width 130 height 44
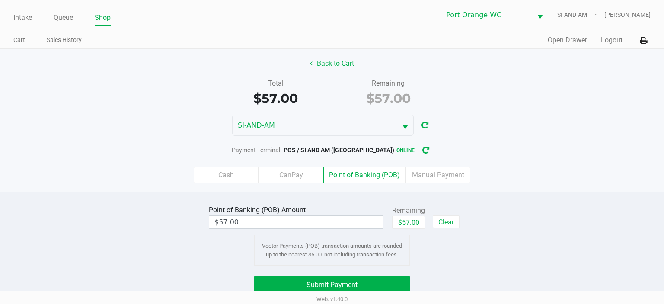
click at [335, 65] on button "Back to Cart" at bounding box center [331, 63] width 55 height 16
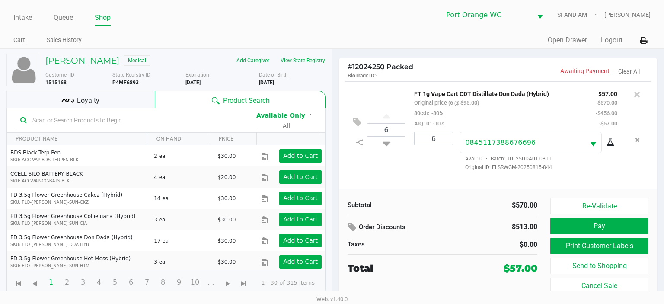
click at [602, 223] on button "Pay" at bounding box center [599, 226] width 98 height 16
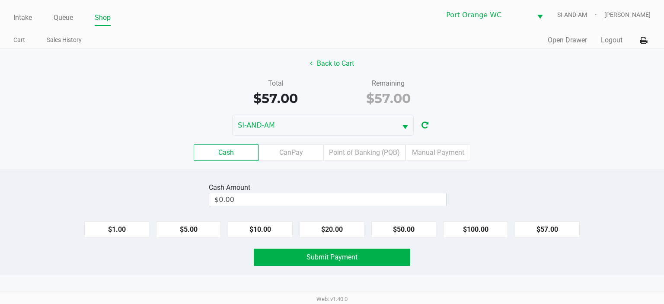
click at [358, 153] on label "Point of Banking (POB)" at bounding box center [364, 152] width 82 height 16
click at [0, 0] on 7 "Point of Banking (POB)" at bounding box center [0, 0] width 0 height 0
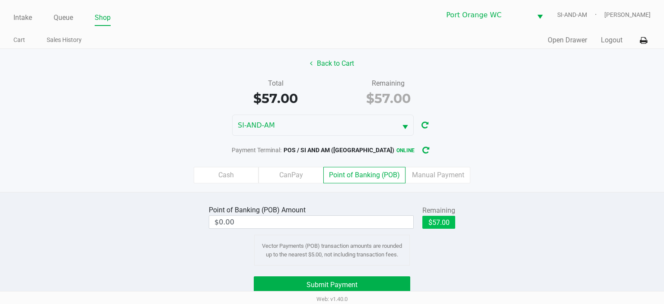
click at [443, 219] on button "$57.00" at bounding box center [438, 222] width 33 height 13
type input "$57.00"
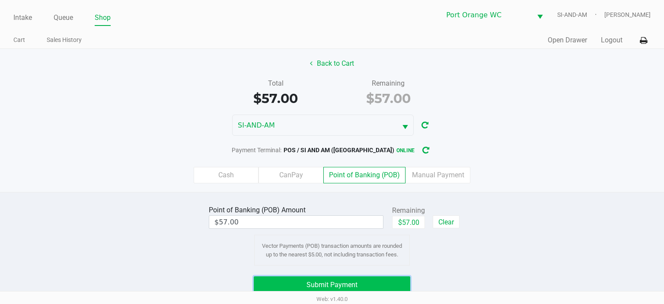
click at [353, 284] on span "Submit Payment" at bounding box center [331, 284] width 51 height 8
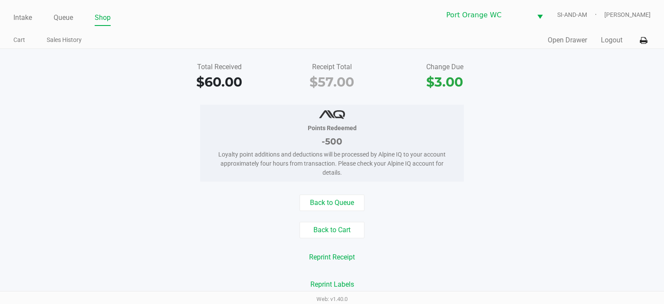
click at [25, 13] on link "Intake" at bounding box center [22, 18] width 19 height 12
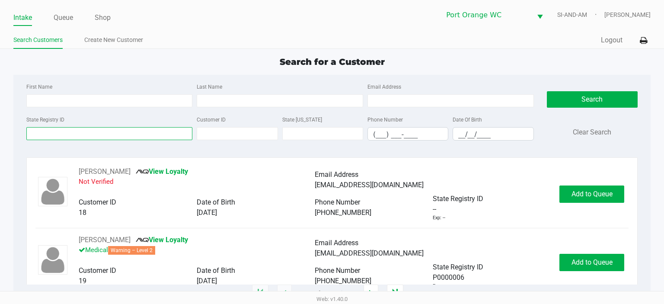
click at [62, 135] on input "State Registry ID" at bounding box center [109, 133] width 166 height 13
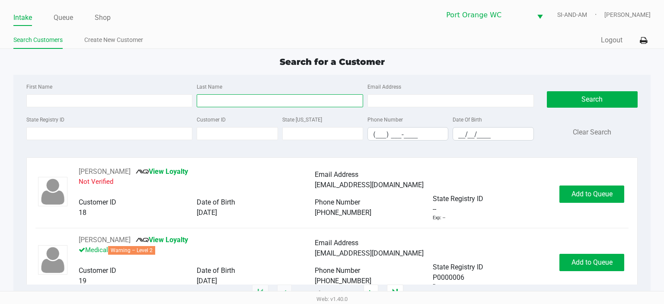
click at [219, 99] on input "Last Name" at bounding box center [280, 100] width 166 height 13
type input "hamburger"
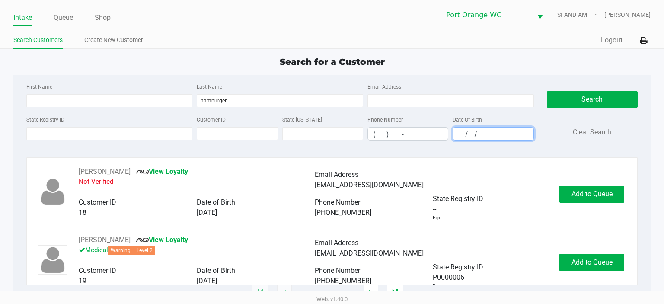
click at [459, 134] on input "__/__/____" at bounding box center [493, 133] width 80 height 13
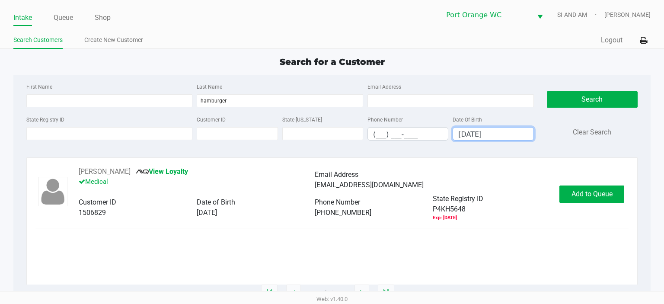
type input "[DATE]"
click at [588, 194] on span "Add to Queue" at bounding box center [591, 194] width 41 height 8
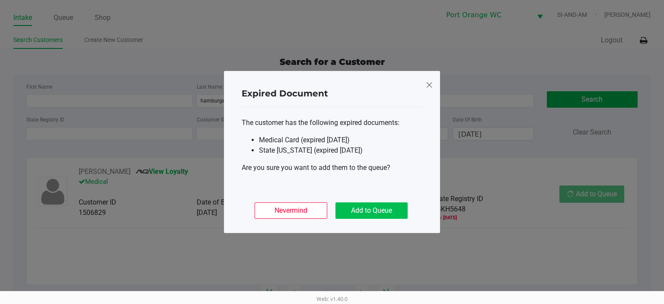
click at [368, 211] on button "Add to Queue" at bounding box center [371, 210] width 72 height 16
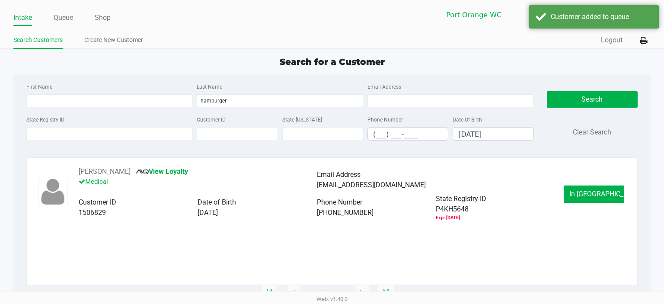
click at [592, 194] on span "In [GEOGRAPHIC_DATA]" at bounding box center [605, 194] width 73 height 8
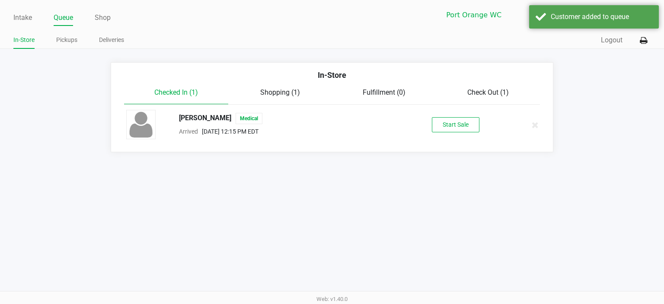
click at [455, 122] on button "Start Sale" at bounding box center [456, 124] width 48 height 15
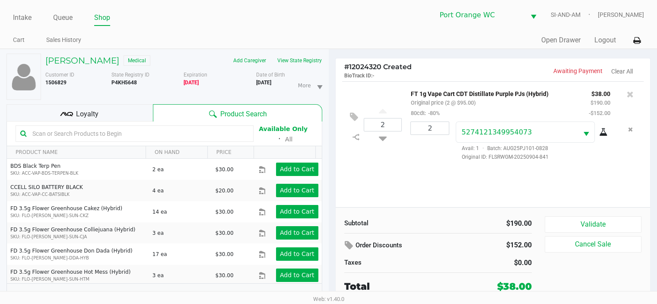
click at [600, 223] on button "Validate" at bounding box center [593, 224] width 97 height 16
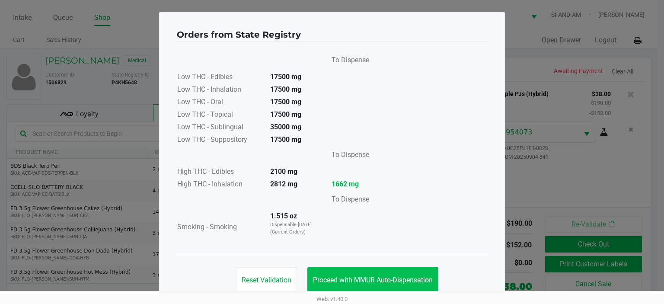
click at [376, 270] on button "Proceed with MMUR Auto-Dispensation" at bounding box center [372, 280] width 131 height 26
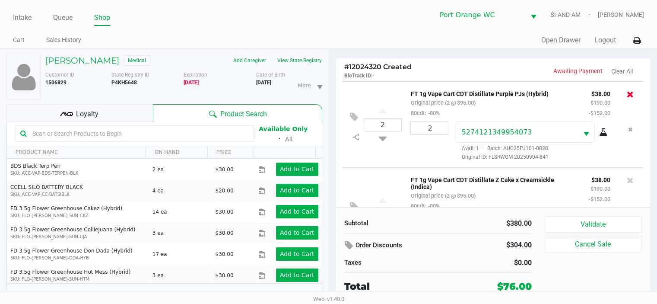
click at [627, 91] on icon at bounding box center [630, 94] width 7 height 9
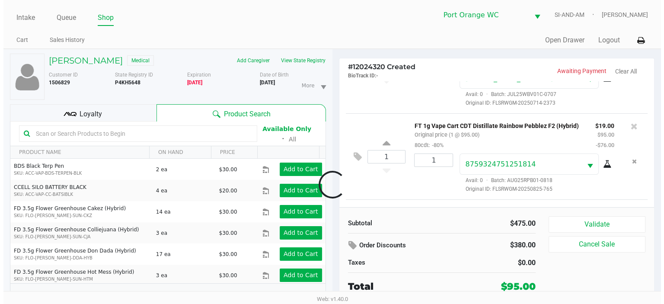
scroll to position [240, 0]
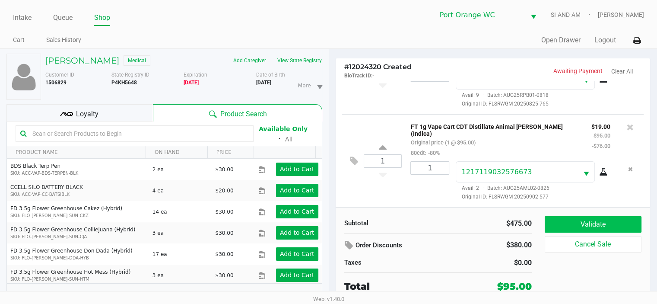
click at [588, 228] on button "Validate" at bounding box center [593, 224] width 97 height 16
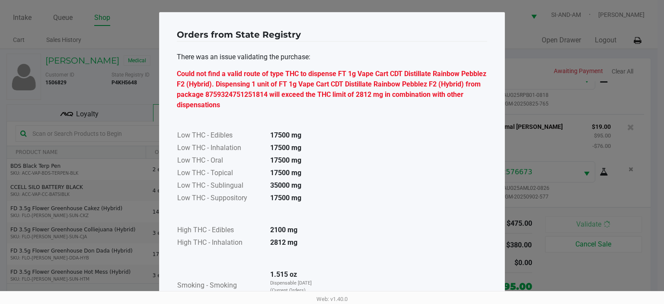
click at [503, 19] on div "Orders from State Registry There was an issue validating the purchase: Could no…" at bounding box center [332, 188] width 346 height 353
click at [565, 115] on ngb-modal-window "Orders from State Registry There was an issue validating the purchase: Could no…" at bounding box center [332, 152] width 664 height 304
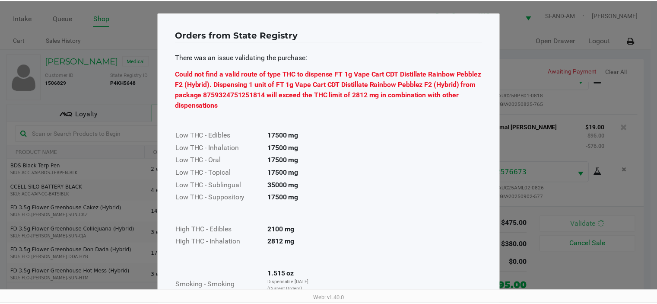
scroll to position [73, 0]
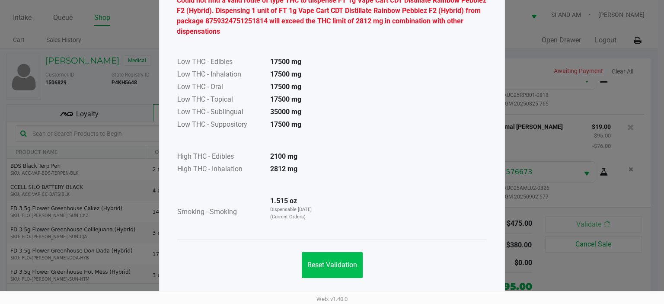
click at [335, 266] on span "Reset Validation" at bounding box center [332, 265] width 50 height 8
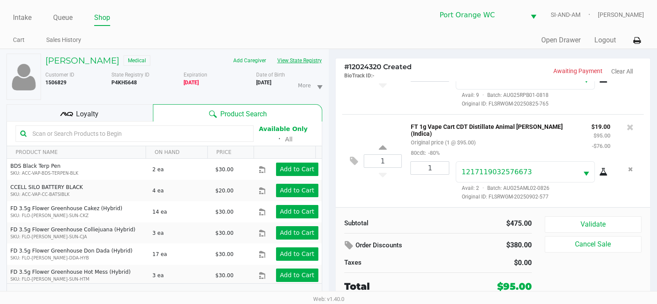
click at [303, 60] on button "View State Registry" at bounding box center [297, 61] width 51 height 14
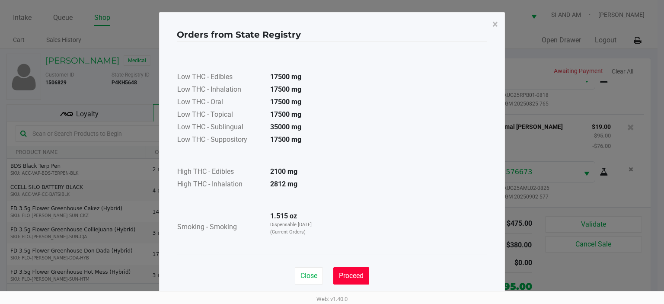
click at [354, 270] on button "Proceed" at bounding box center [351, 275] width 36 height 17
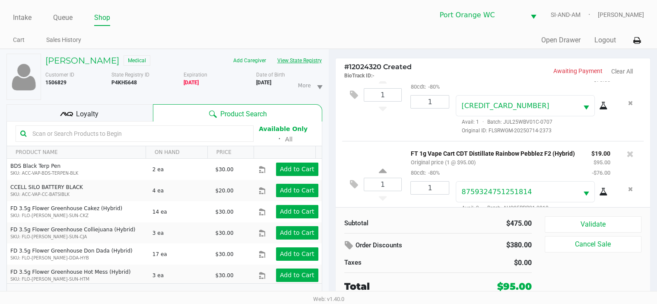
scroll to position [129, 0]
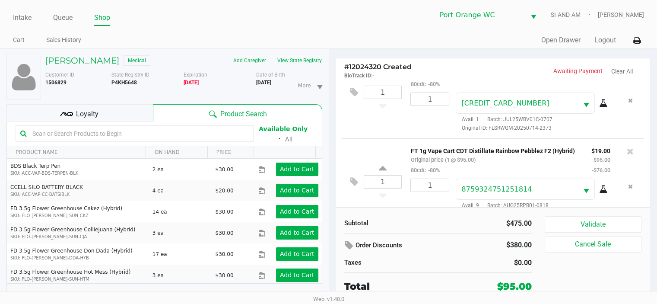
click at [627, 149] on icon at bounding box center [630, 151] width 7 height 9
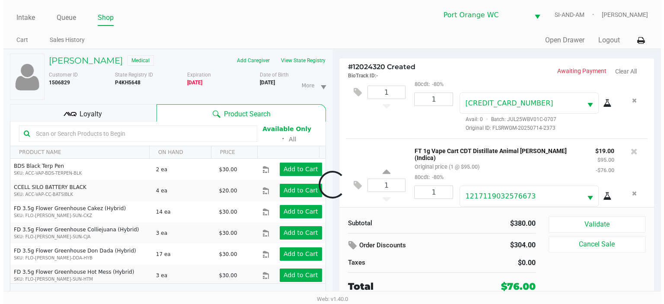
scroll to position [147, 0]
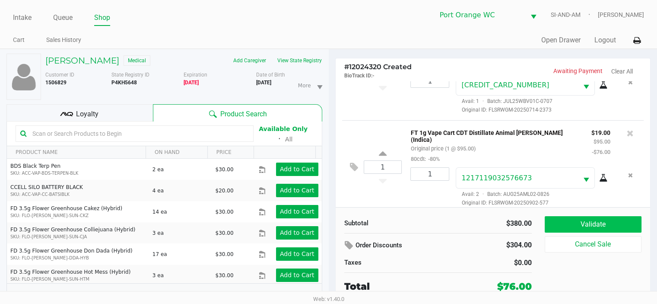
click at [595, 223] on button "Validate" at bounding box center [593, 224] width 97 height 16
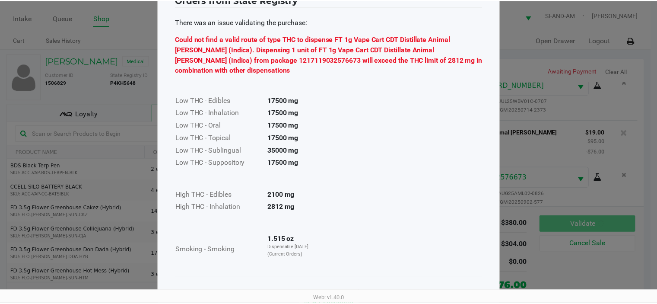
scroll to position [63, 0]
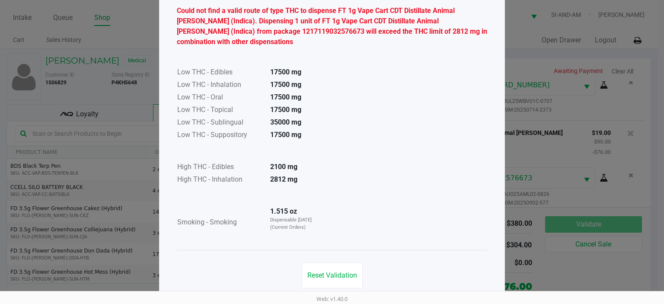
click at [328, 271] on span "Reset Validation" at bounding box center [332, 275] width 50 height 8
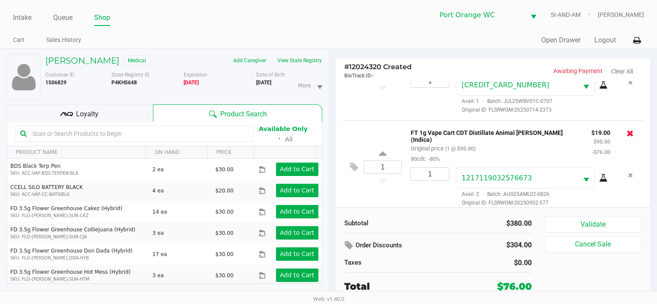
click at [627, 136] on icon at bounding box center [630, 133] width 7 height 9
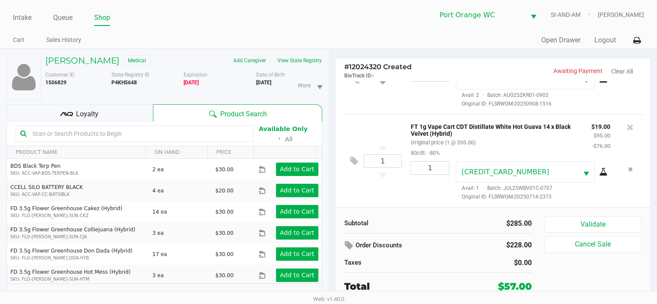
click at [588, 224] on button "Validate" at bounding box center [593, 224] width 97 height 16
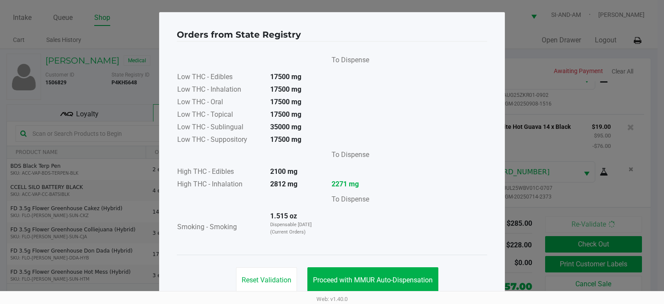
click at [368, 276] on span "Proceed with MMUR Auto-Dispensation" at bounding box center [373, 280] width 120 height 8
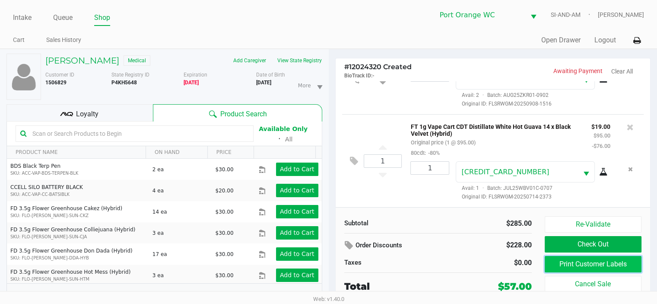
click at [601, 264] on button "Print Customer Labels" at bounding box center [593, 264] width 97 height 16
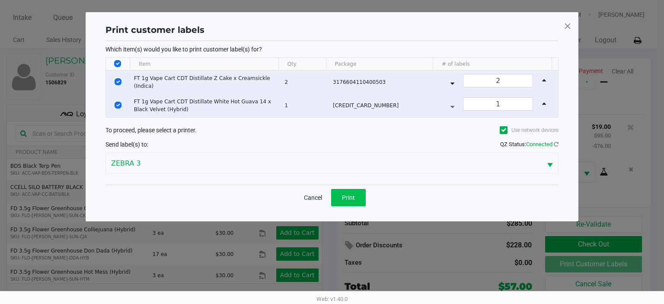
click at [357, 196] on button "Print" at bounding box center [348, 197] width 35 height 17
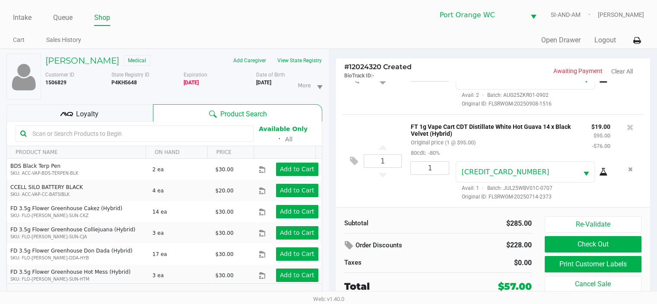
click at [602, 245] on button "Check Out" at bounding box center [593, 244] width 97 height 16
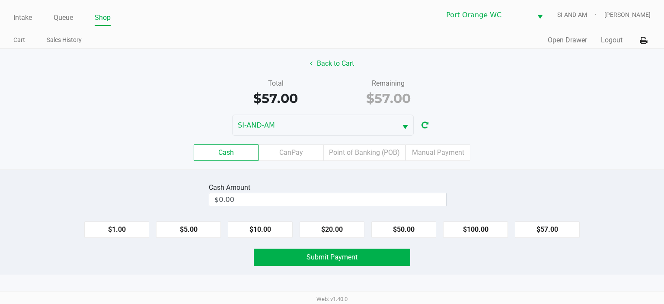
click at [331, 68] on button "Back to Cart" at bounding box center [331, 63] width 55 height 16
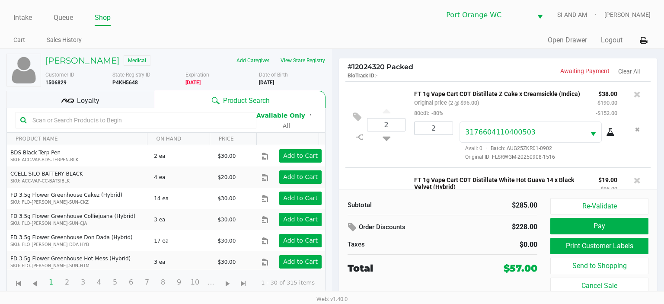
click at [96, 103] on span "Loyalty" at bounding box center [88, 101] width 22 height 10
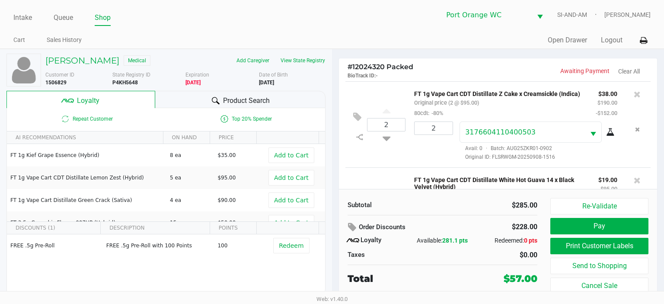
click at [591, 222] on button "Pay" at bounding box center [599, 226] width 98 height 16
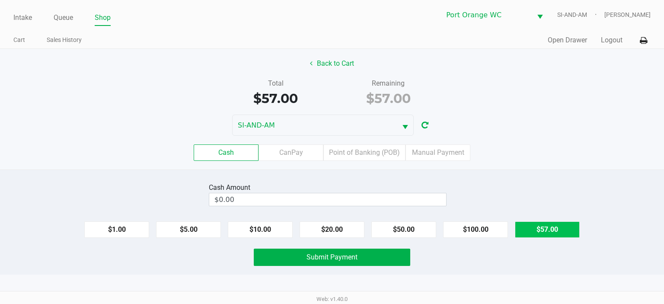
click at [552, 230] on button "$57.00" at bounding box center [547, 229] width 65 height 16
type input "$57.00"
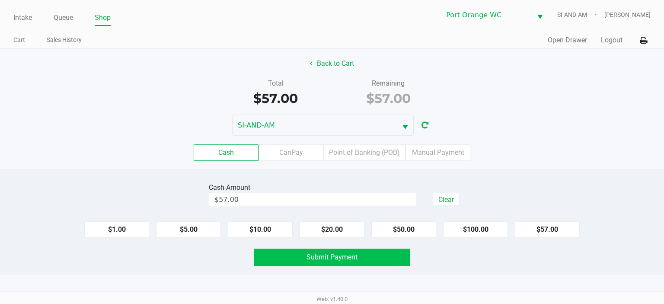
click at [341, 256] on span "Submit Payment" at bounding box center [331, 257] width 51 height 8
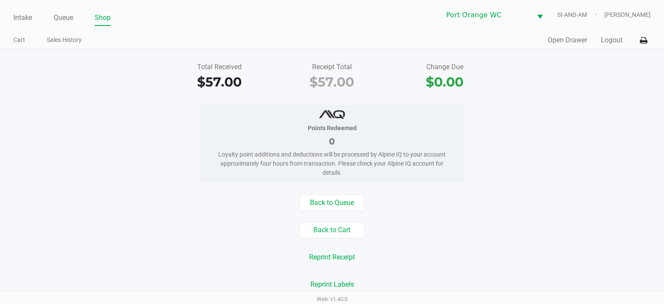
click at [22, 17] on link "Intake" at bounding box center [22, 18] width 19 height 12
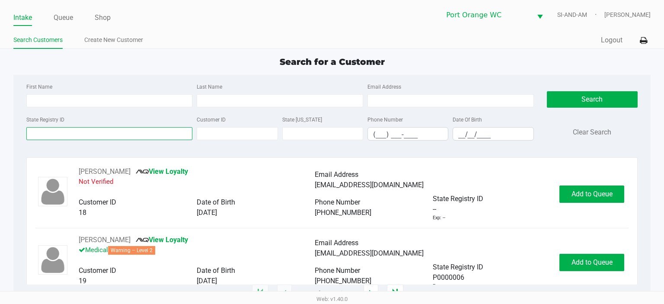
click at [48, 133] on input "State Registry ID" at bounding box center [109, 133] width 166 height 13
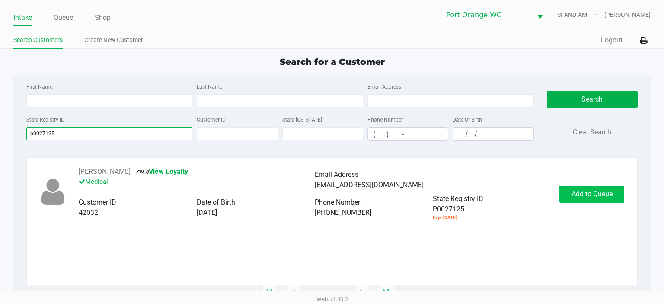
type input "p0027125"
click at [589, 199] on button "Add to Queue" at bounding box center [591, 193] width 65 height 17
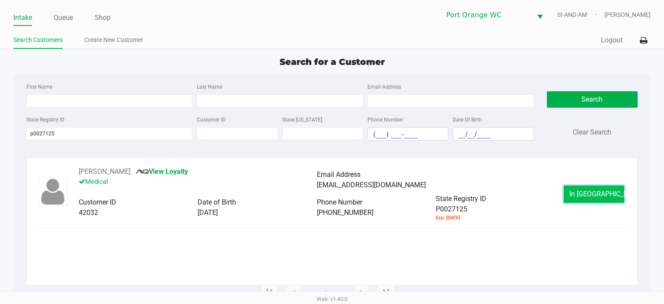
click at [592, 193] on span "In [GEOGRAPHIC_DATA]" at bounding box center [605, 194] width 73 height 8
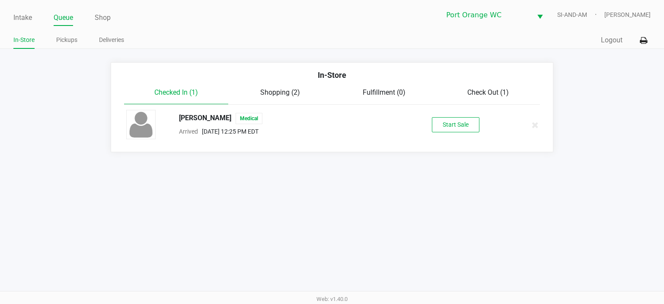
click at [457, 120] on button "Start Sale" at bounding box center [456, 124] width 48 height 15
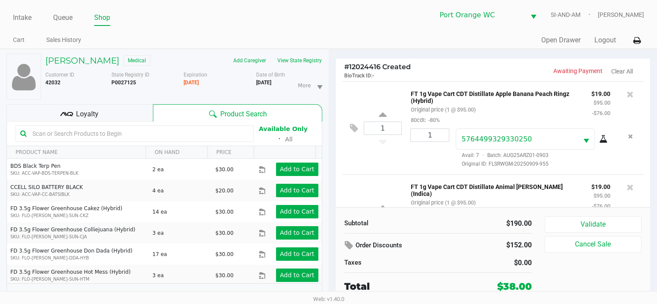
scroll to position [54, 0]
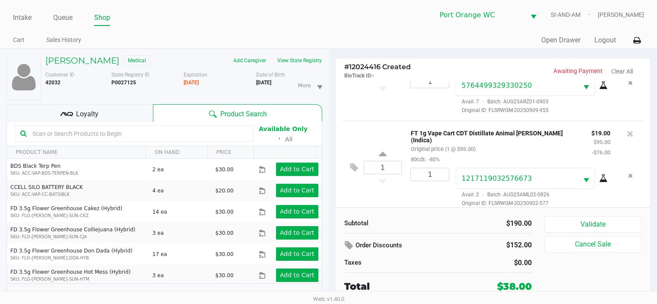
click at [92, 114] on span "Loyalty" at bounding box center [87, 114] width 22 height 10
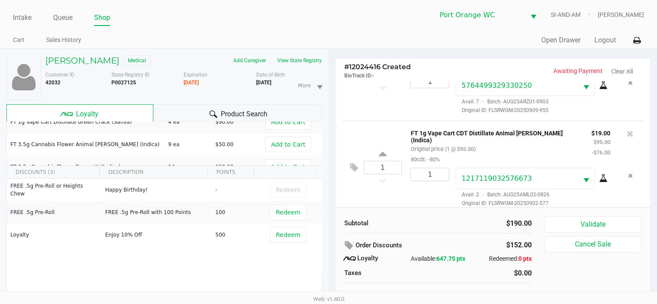
click at [589, 221] on button "Validate" at bounding box center [593, 224] width 97 height 16
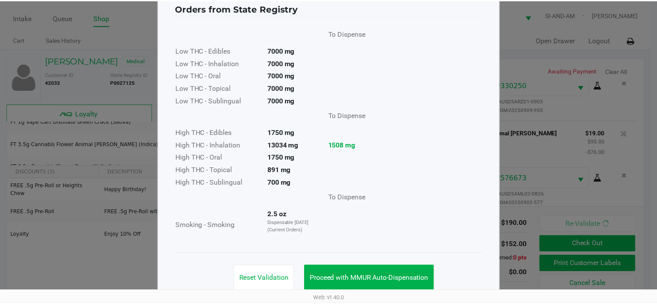
scroll to position [40, 0]
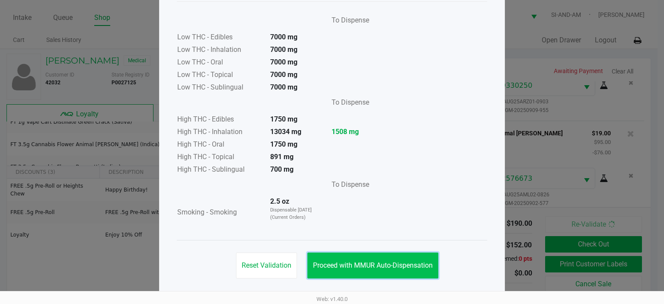
click at [388, 265] on span "Proceed with MMUR Auto-Dispensation" at bounding box center [373, 265] width 120 height 8
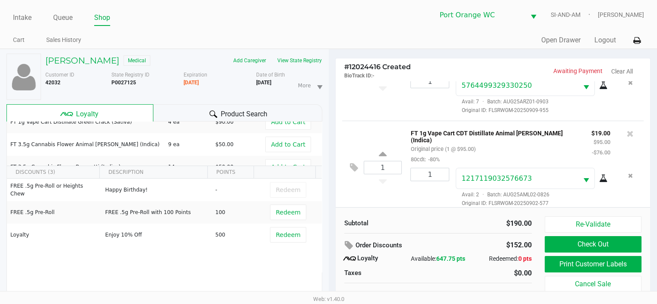
scroll to position [9, 0]
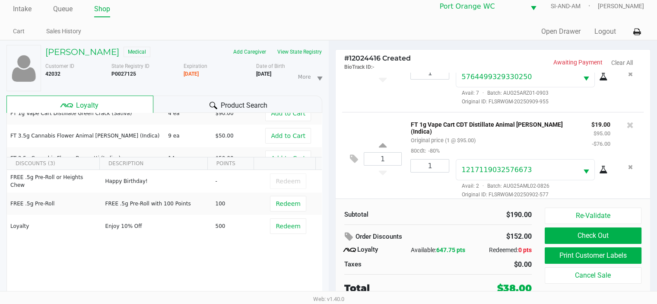
click at [601, 254] on button "Print Customer Labels" at bounding box center [593, 255] width 97 height 16
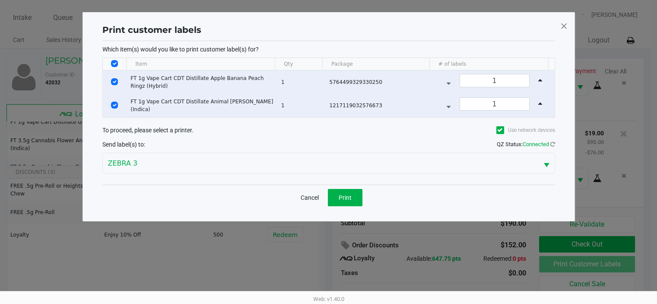
scroll to position [0, 0]
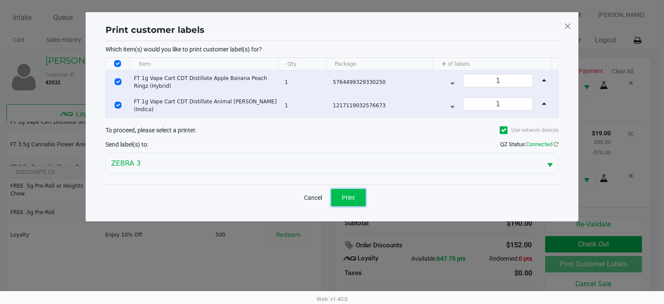
click at [350, 196] on span "Print" at bounding box center [348, 197] width 13 height 7
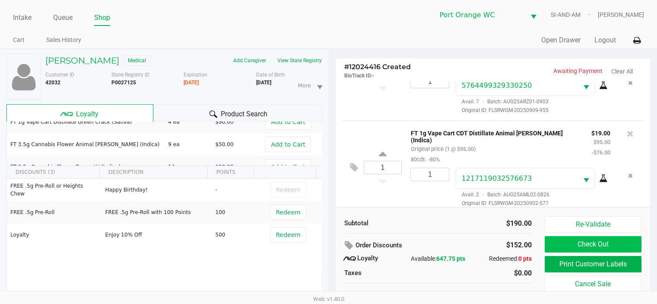
click at [599, 245] on button "Check Out" at bounding box center [593, 244] width 97 height 16
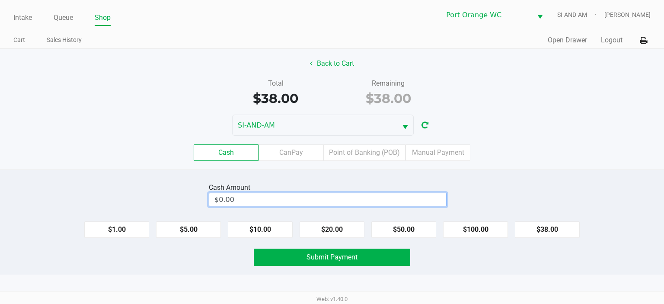
click at [221, 198] on input "$0.00" at bounding box center [327, 199] width 237 height 13
click at [311, 256] on span "Submit Payment" at bounding box center [331, 257] width 51 height 8
type input "$40.00"
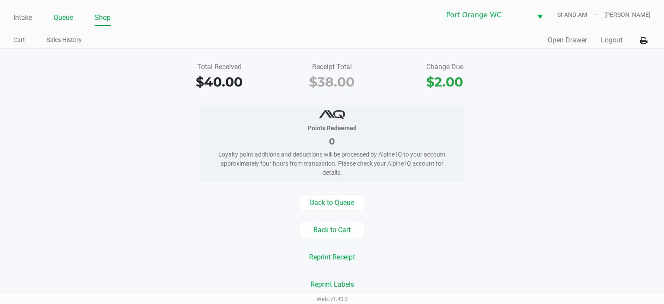
click at [73, 17] on link "Queue" at bounding box center [63, 18] width 19 height 12
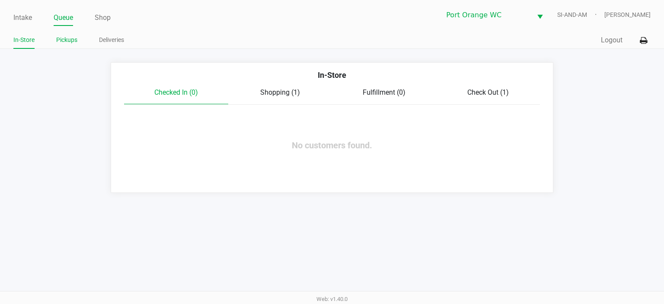
click at [70, 42] on link "Pickups" at bounding box center [66, 40] width 21 height 11
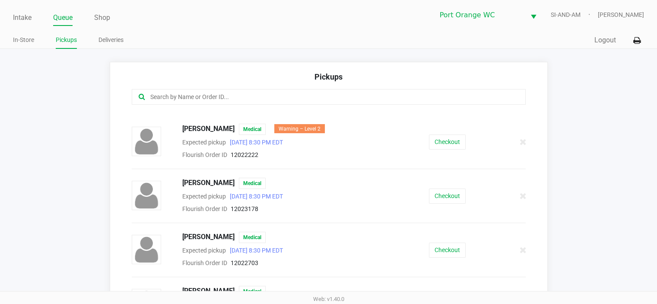
scroll to position [326, 0]
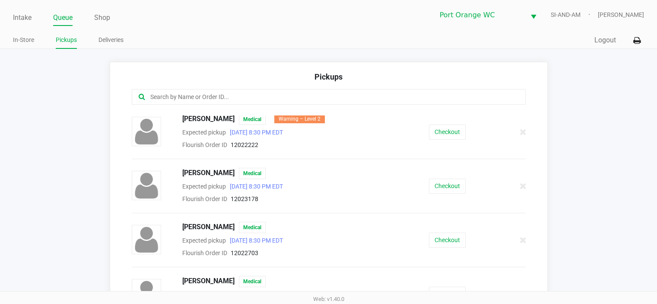
click at [446, 182] on button "Checkout" at bounding box center [447, 185] width 37 height 15
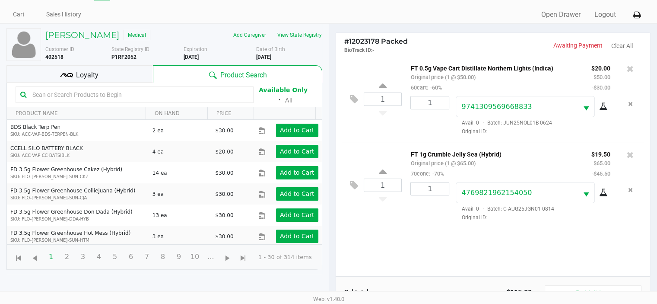
scroll to position [22, 0]
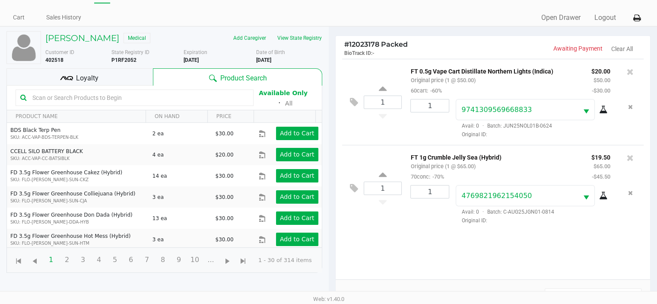
click at [90, 74] on span "Loyalty" at bounding box center [87, 78] width 22 height 10
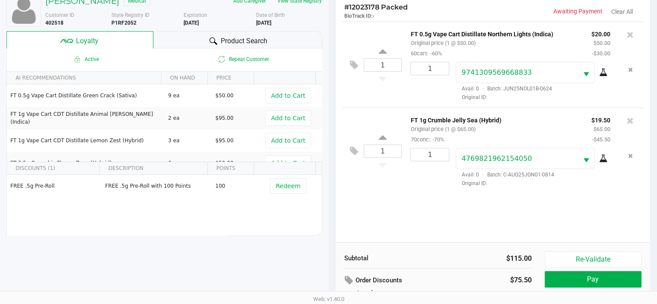
scroll to position [102, 0]
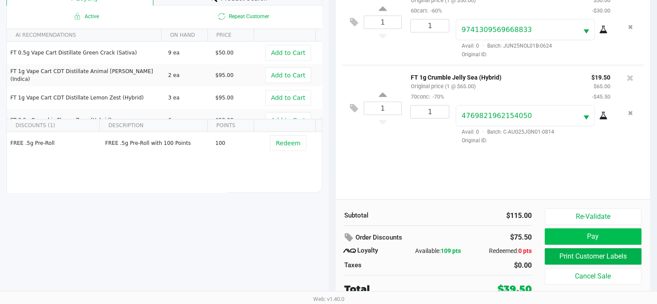
click at [595, 239] on button "Pay" at bounding box center [593, 236] width 97 height 16
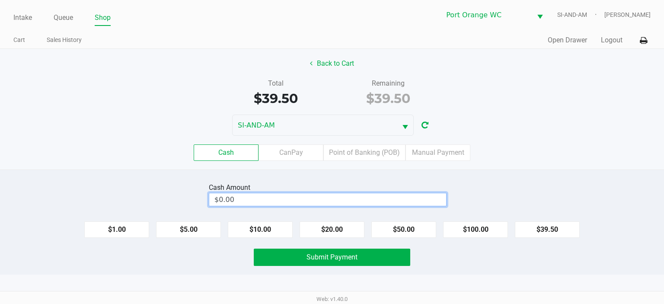
click at [222, 200] on input "$0.00" at bounding box center [327, 199] width 237 height 13
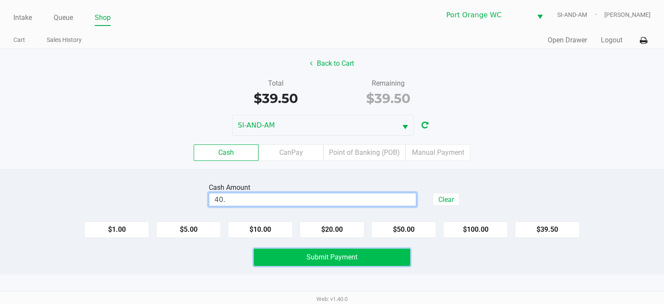
click at [300, 254] on button "Submit Payment" at bounding box center [332, 256] width 156 height 17
type input "$40.00"
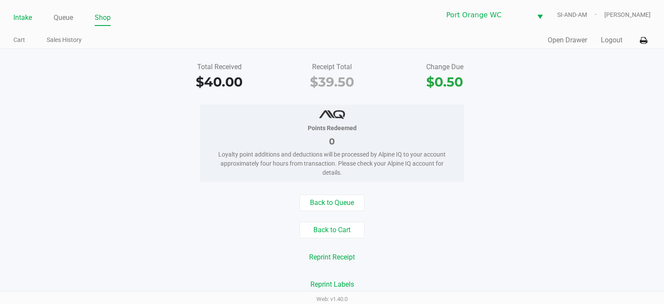
click at [28, 16] on link "Intake" at bounding box center [22, 18] width 19 height 12
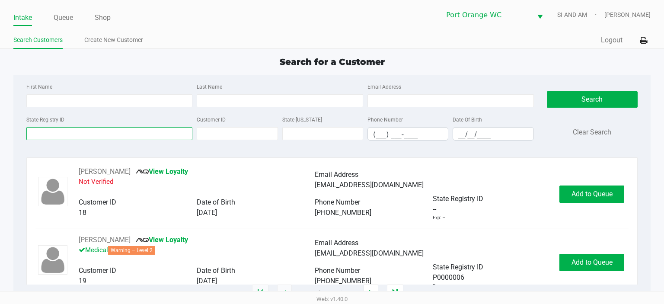
click at [60, 135] on input "State Registry ID" at bounding box center [109, 133] width 166 height 13
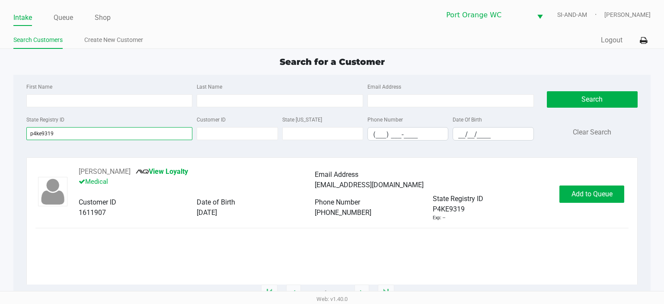
type input "p4ke9319"
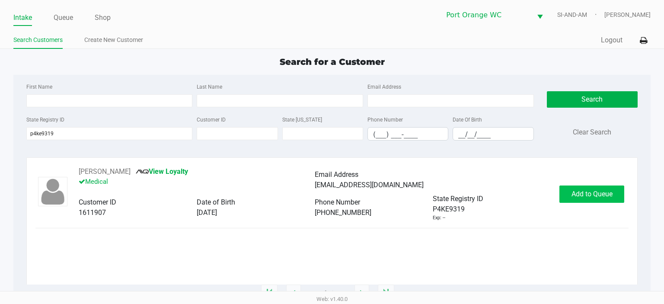
click at [587, 192] on span "Add to Queue" at bounding box center [591, 194] width 41 height 8
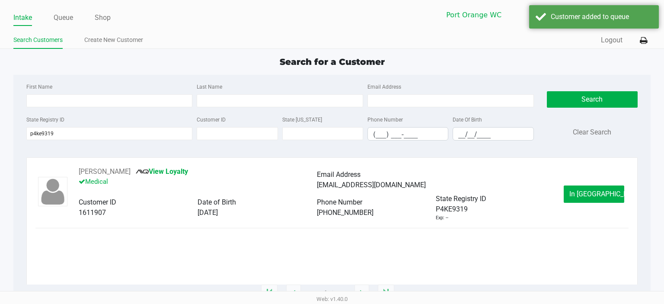
click at [594, 194] on span "In [GEOGRAPHIC_DATA]" at bounding box center [605, 194] width 73 height 8
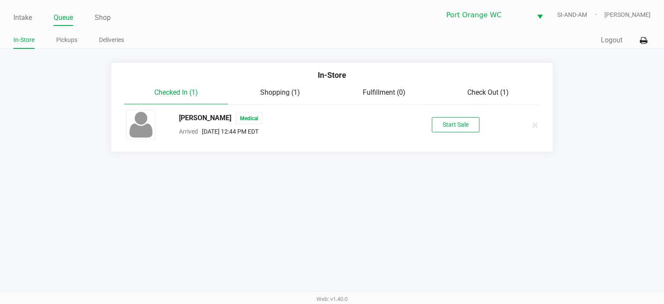
click at [459, 121] on button "Start Sale" at bounding box center [456, 124] width 48 height 15
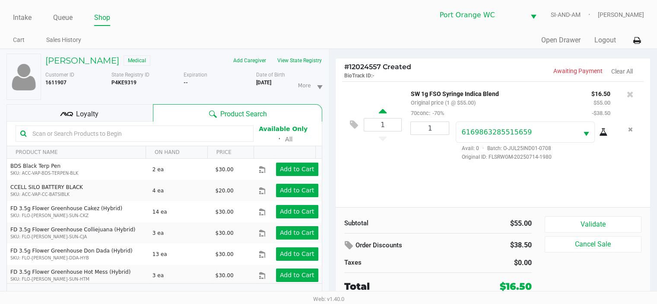
click at [383, 114] on icon at bounding box center [383, 112] width 8 height 11
type input "2"
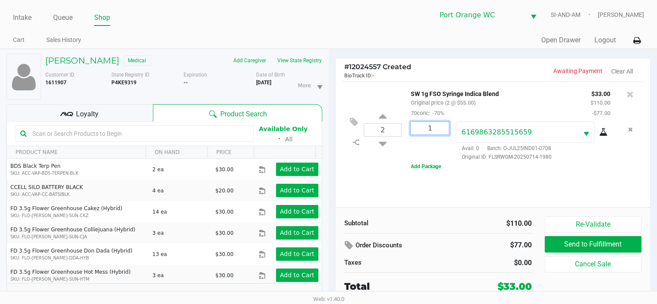
click at [433, 128] on input "1" at bounding box center [430, 128] width 38 height 13
click at [489, 181] on div "2 SW 1g FSO Syringe Indica Blend Original price (2 @ $55.00) 70conc: -70% $33.0…" at bounding box center [493, 144] width 315 height 126
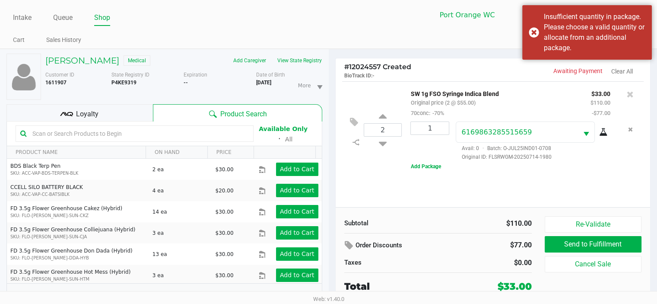
click at [434, 128] on input "1" at bounding box center [430, 128] width 38 height 13
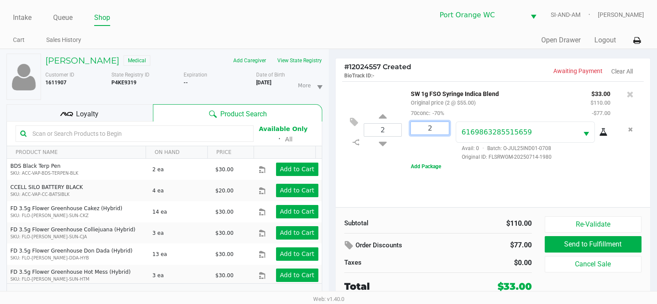
click at [459, 183] on div "2 SW 1g FSO Syringe Indica Blend Original price (2 @ $55.00) 70conc: -70% $33.0…" at bounding box center [493, 144] width 315 height 126
type input "1"
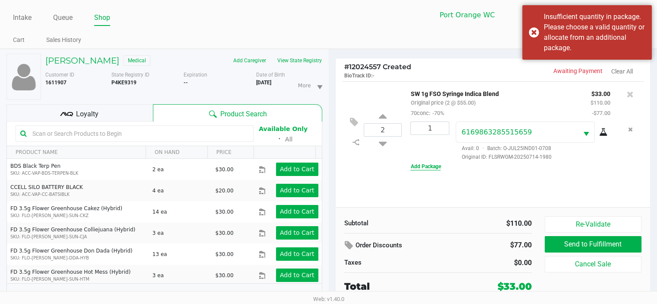
click at [433, 169] on button "Add Package" at bounding box center [426, 166] width 30 height 8
click at [431, 192] on div "1" at bounding box center [426, 183] width 45 height 39
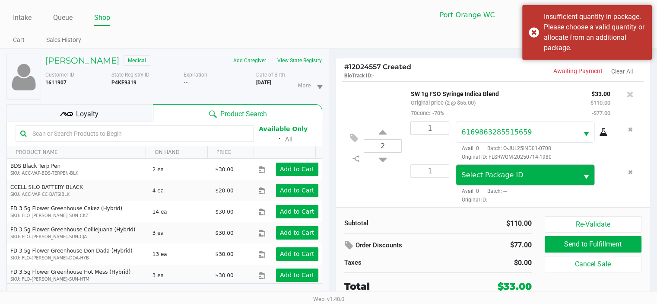
click at [583, 173] on span "Select" at bounding box center [586, 177] width 11 height 11
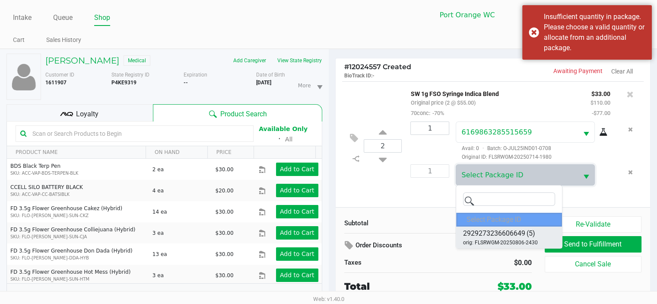
click at [517, 233] on span "2929273236606649" at bounding box center [494, 233] width 62 height 10
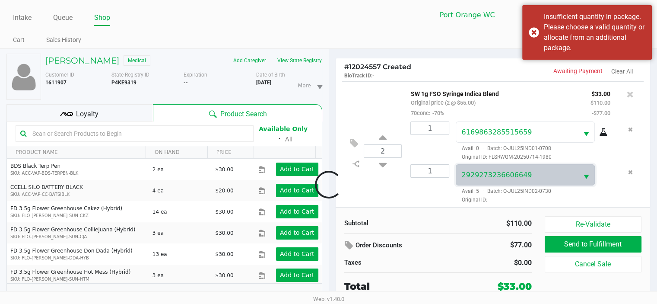
scroll to position [3, 0]
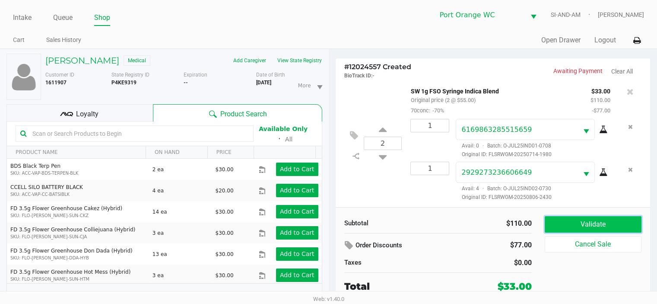
click at [595, 223] on button "Validate" at bounding box center [593, 224] width 97 height 16
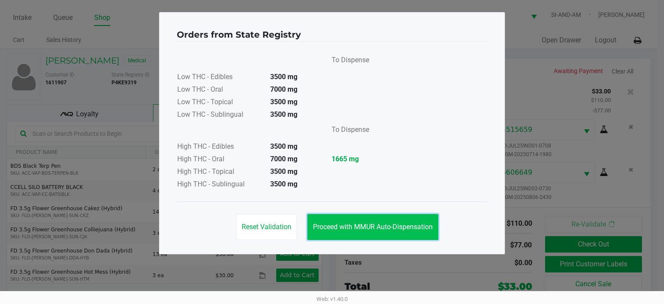
click at [373, 229] on span "Proceed with MMUR Auto-Dispensation" at bounding box center [373, 227] width 120 height 8
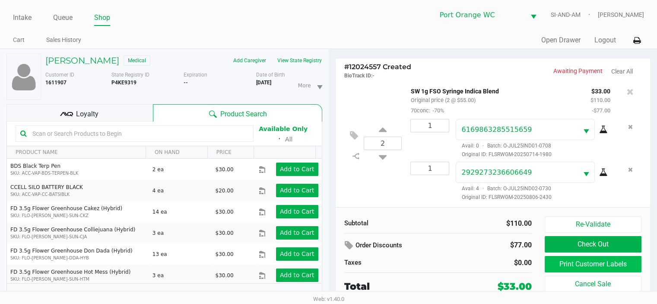
click at [605, 260] on button "Print Customer Labels" at bounding box center [593, 264] width 97 height 16
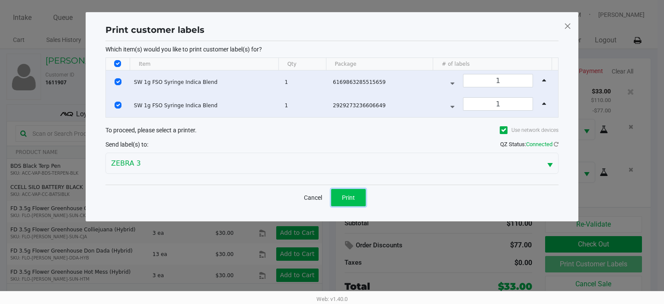
click at [353, 201] on button "Print" at bounding box center [348, 197] width 35 height 17
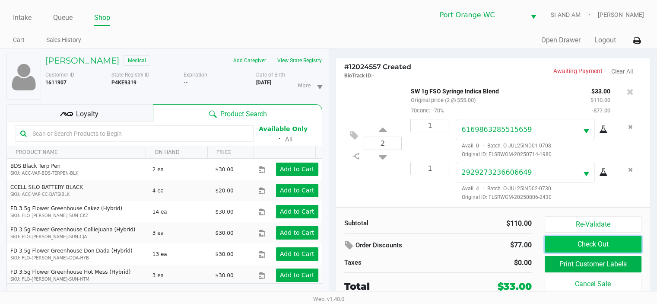
click at [600, 237] on button "Check Out" at bounding box center [593, 244] width 97 height 16
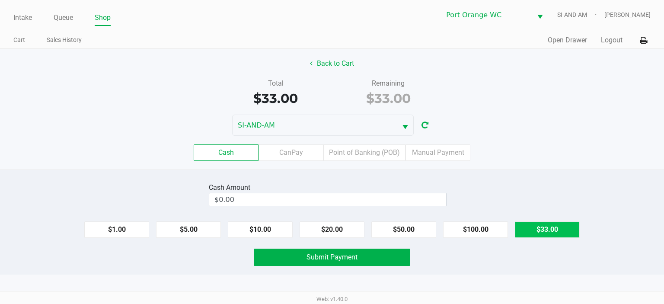
click at [555, 230] on button "$33.00" at bounding box center [547, 229] width 65 height 16
type input "$33.00"
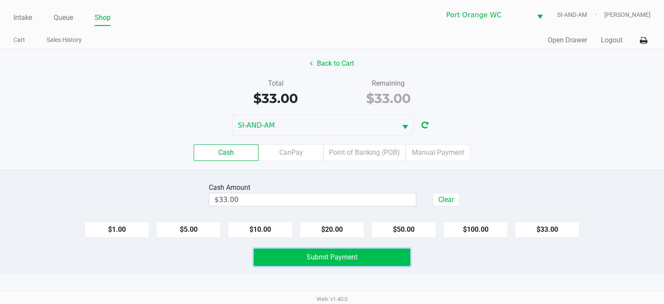
click at [356, 254] on span "Submit Payment" at bounding box center [331, 257] width 51 height 8
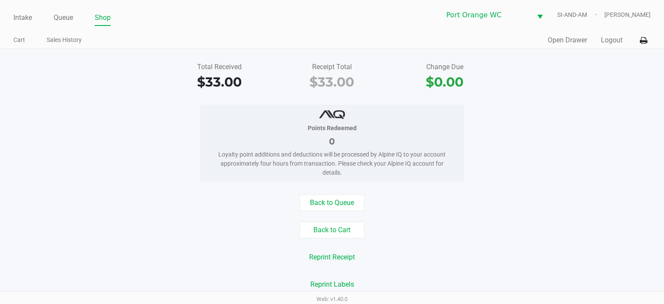
click at [334, 230] on button "Back to Cart" at bounding box center [331, 230] width 65 height 16
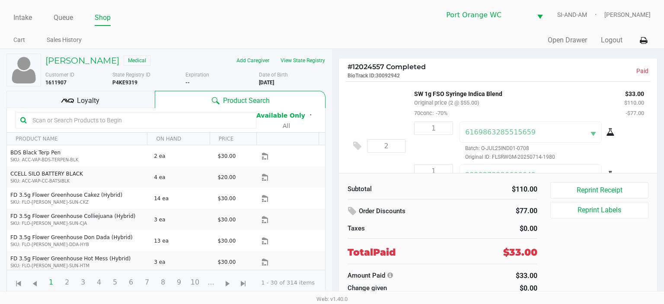
click at [101, 102] on div "Loyalty" at bounding box center [80, 99] width 148 height 17
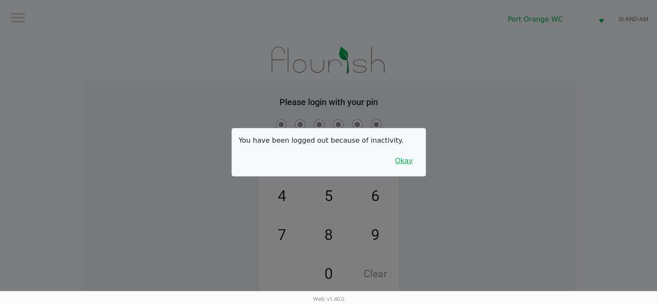
click at [414, 162] on button "Okay" at bounding box center [404, 161] width 29 height 16
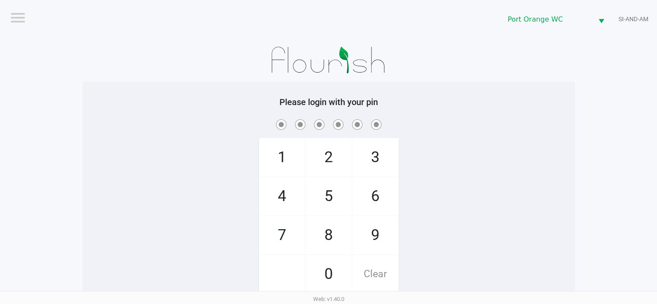
click at [379, 229] on span "9" at bounding box center [376, 235] width 46 height 38
checkbox input "true"
click at [329, 156] on span "2" at bounding box center [329, 157] width 46 height 38
checkbox input "true"
click at [379, 232] on span "9" at bounding box center [376, 235] width 46 height 38
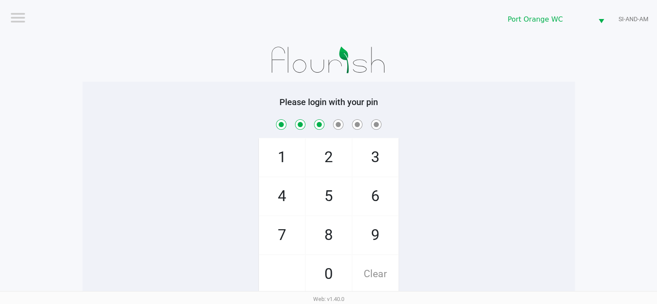
checkbox input "true"
click at [288, 195] on span "4" at bounding box center [282, 196] width 46 height 38
checkbox input "true"
click at [327, 194] on span "5" at bounding box center [329, 196] width 46 height 38
checkbox input "true"
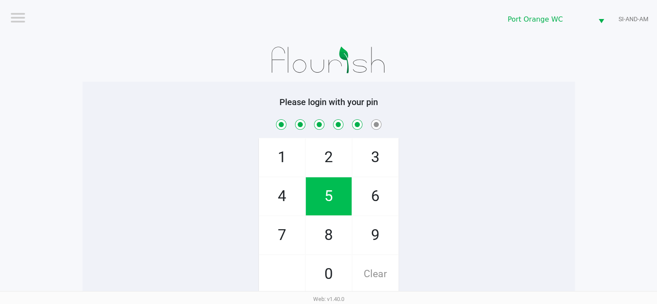
click at [332, 194] on span "5" at bounding box center [329, 196] width 46 height 38
checkbox input "true"
